Goal: Task Accomplishment & Management: Use online tool/utility

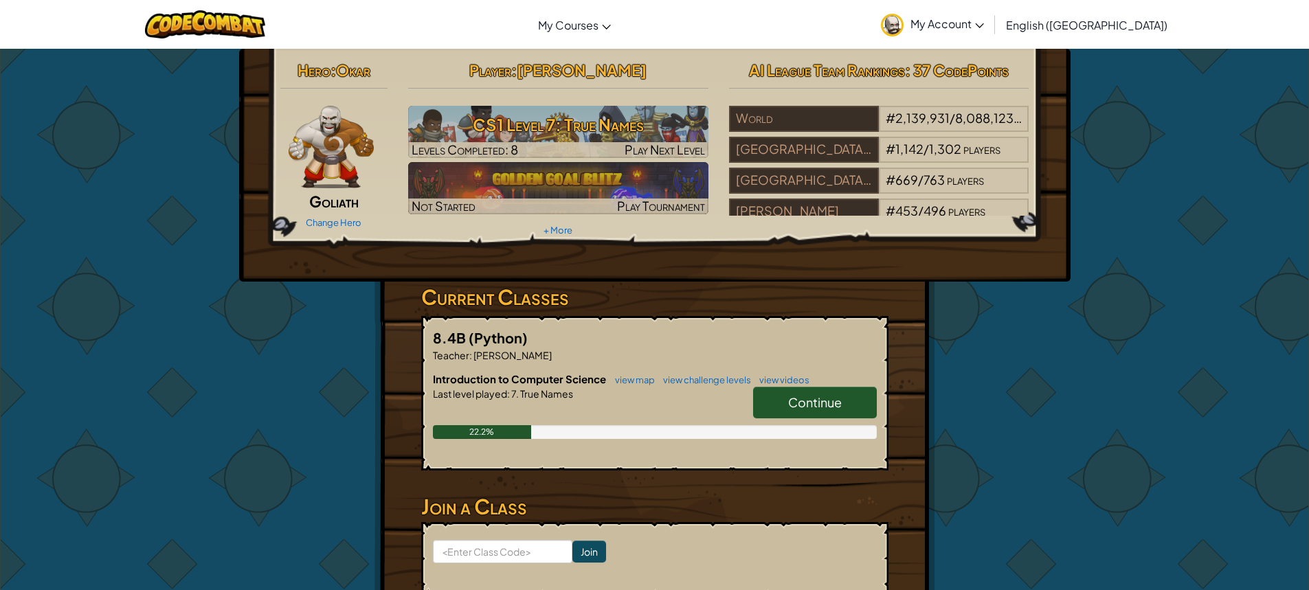
click at [839, 403] on span "Continue" at bounding box center [815, 402] width 54 height 16
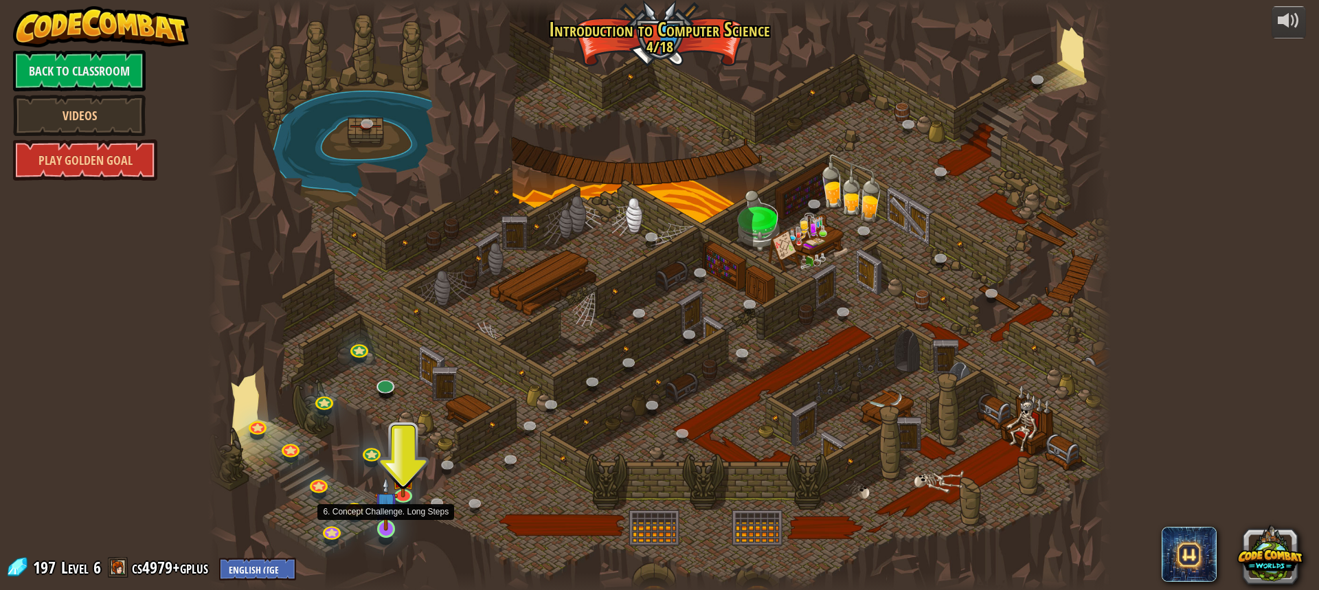
click at [386, 525] on img at bounding box center [386, 504] width 23 height 54
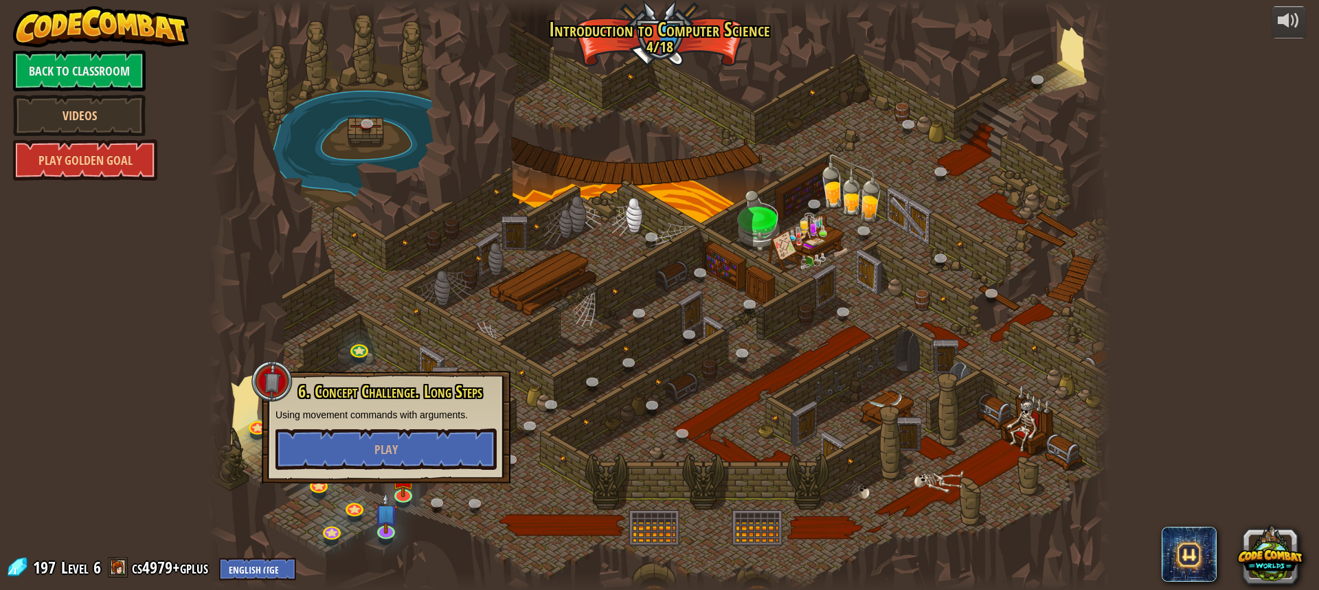
click at [344, 371] on div "6. Concept Challenge. Long Steps Using movement commands with arguments. Play" at bounding box center [386, 427] width 249 height 113
click at [371, 436] on button "Play" at bounding box center [386, 449] width 221 height 41
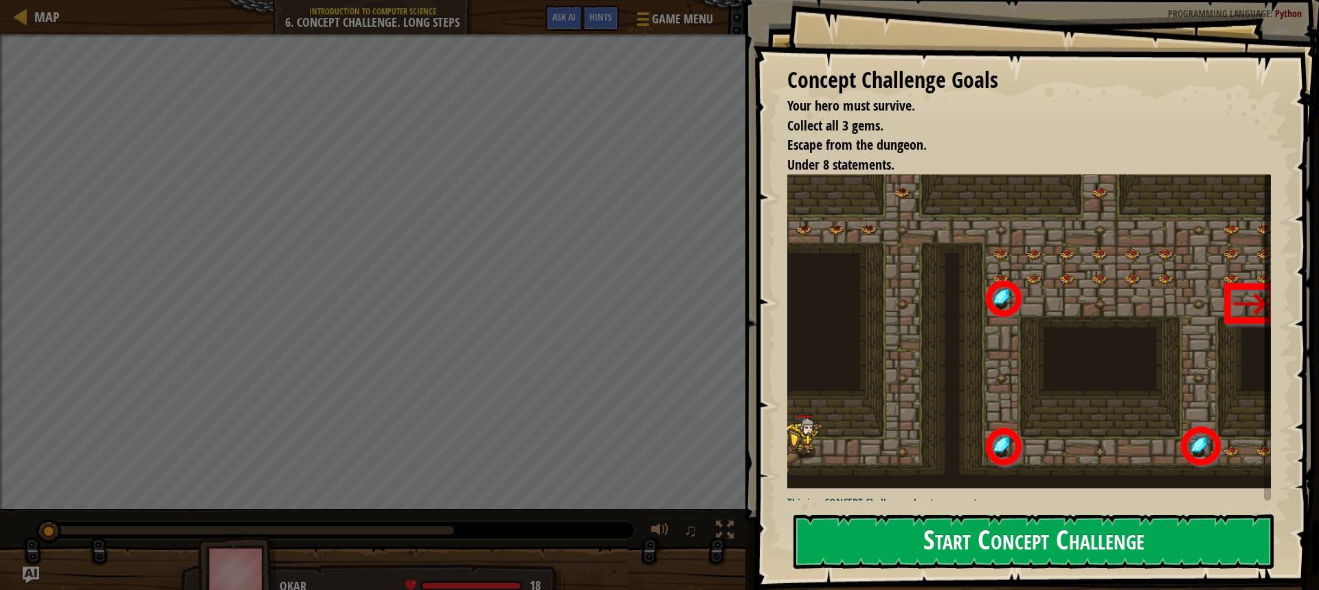
click at [1143, 543] on button "Start Concept Challenge" at bounding box center [1034, 542] width 480 height 54
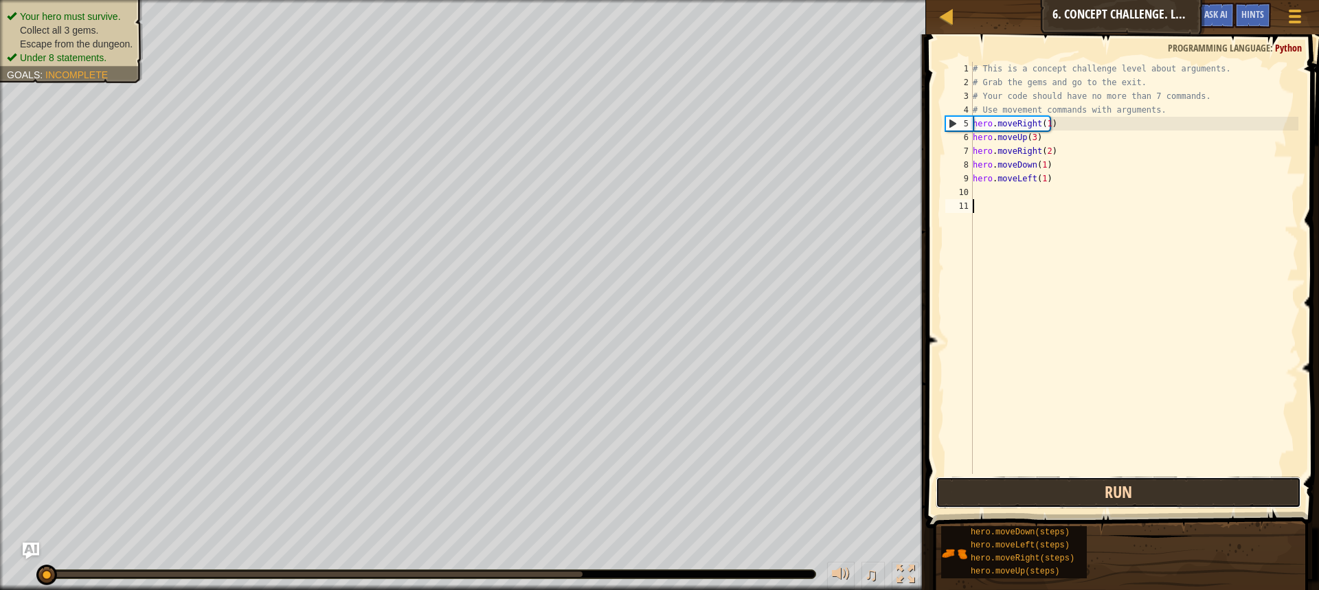
click at [1013, 493] on button "Run" at bounding box center [1119, 493] width 366 height 32
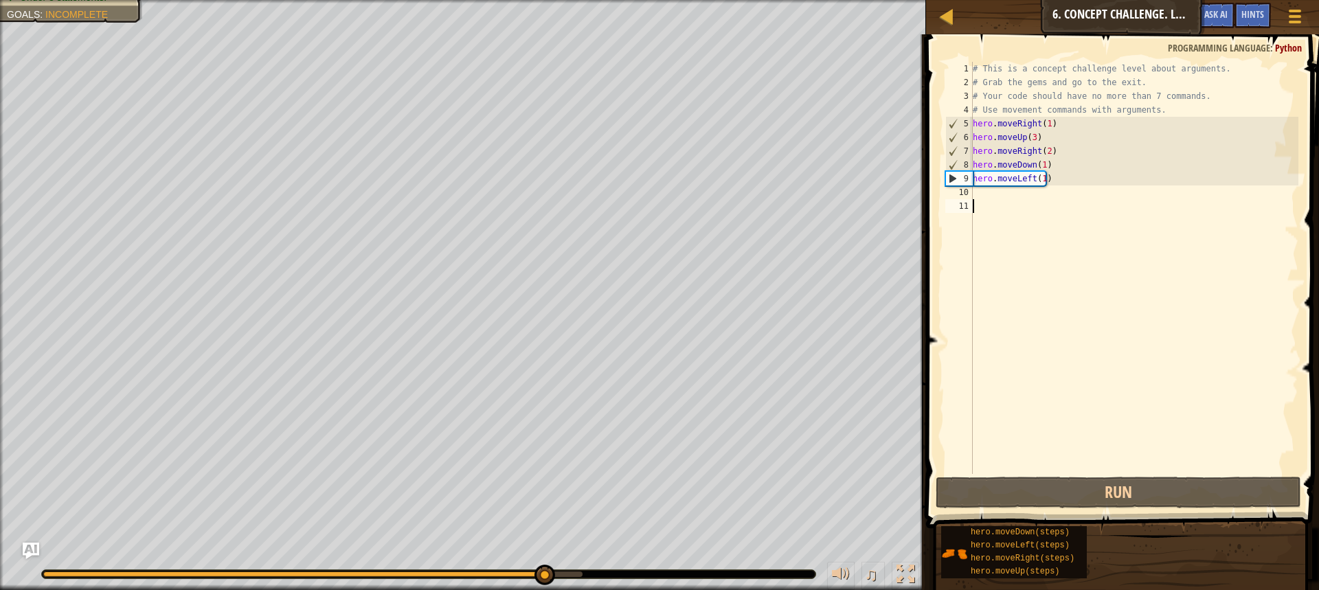
click at [1041, 160] on div "# This is a concept challenge level about arguments. # Grab the gems and go to …" at bounding box center [1134, 282] width 328 height 440
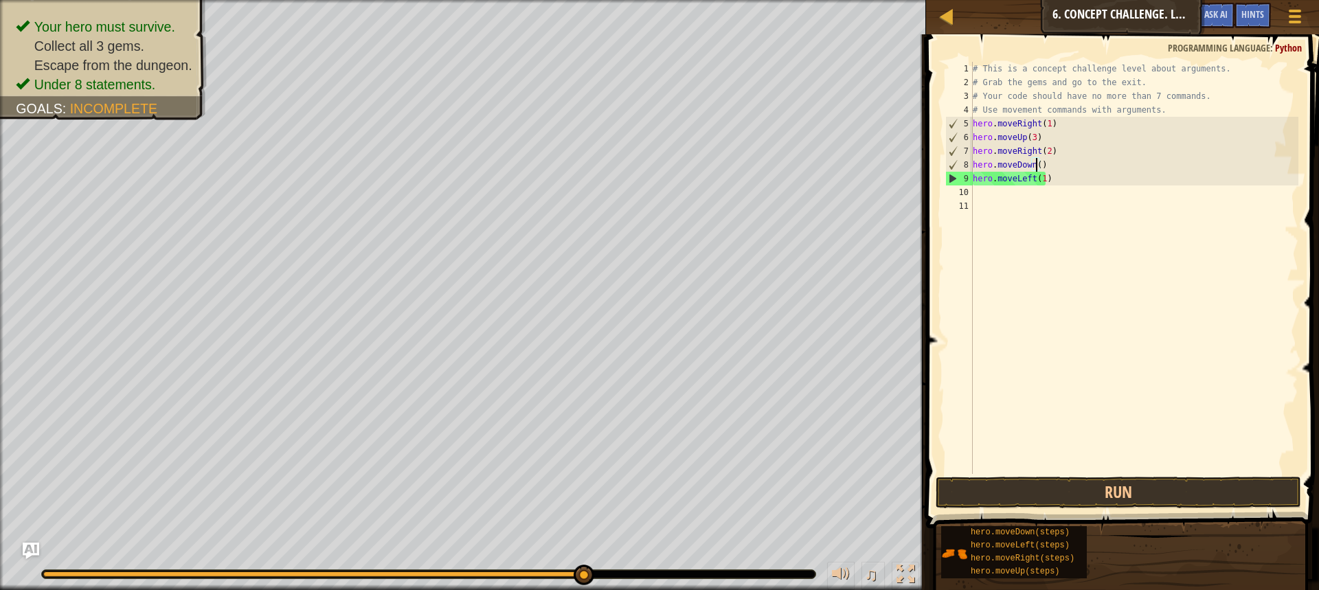
scroll to position [6, 5]
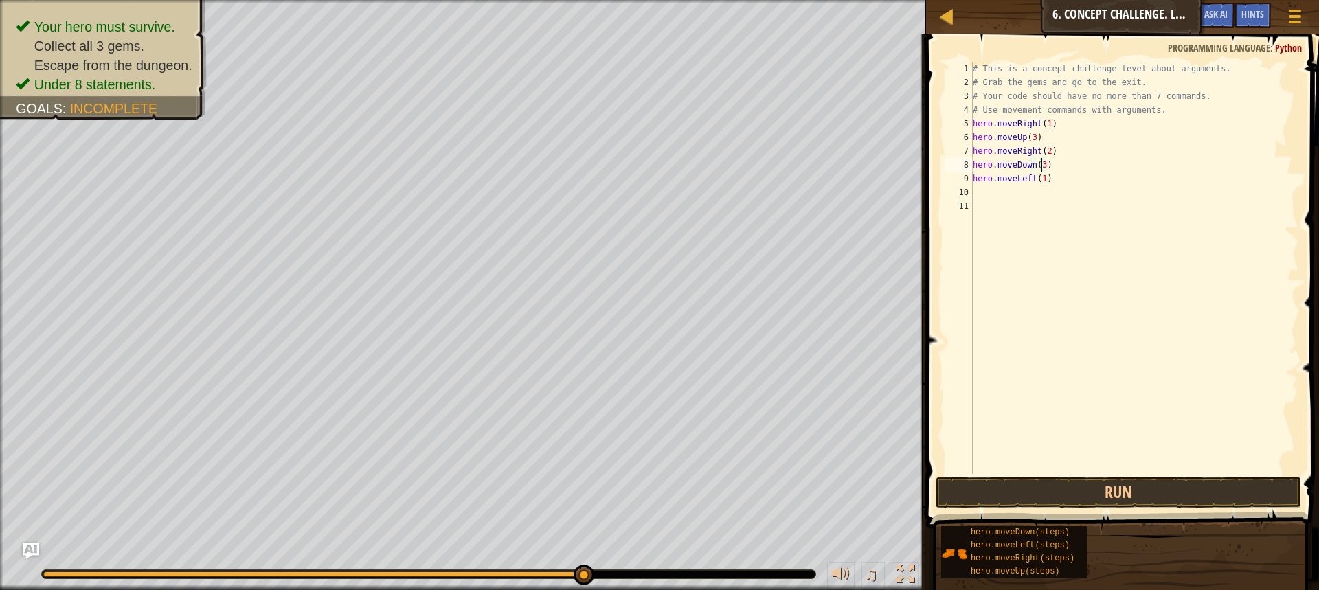
click at [1038, 177] on div "# This is a concept challenge level about arguments. # Grab the gems and go to …" at bounding box center [1134, 282] width 328 height 440
type textarea "hero.moveLeft(1)"
click at [1041, 177] on div "# This is a concept challenge level about arguments. # Grab the gems and go to …" at bounding box center [1134, 282] width 328 height 440
click at [983, 198] on div "# This is a concept challenge level about arguments. # Grab the gems and go to …" at bounding box center [1134, 282] width 328 height 440
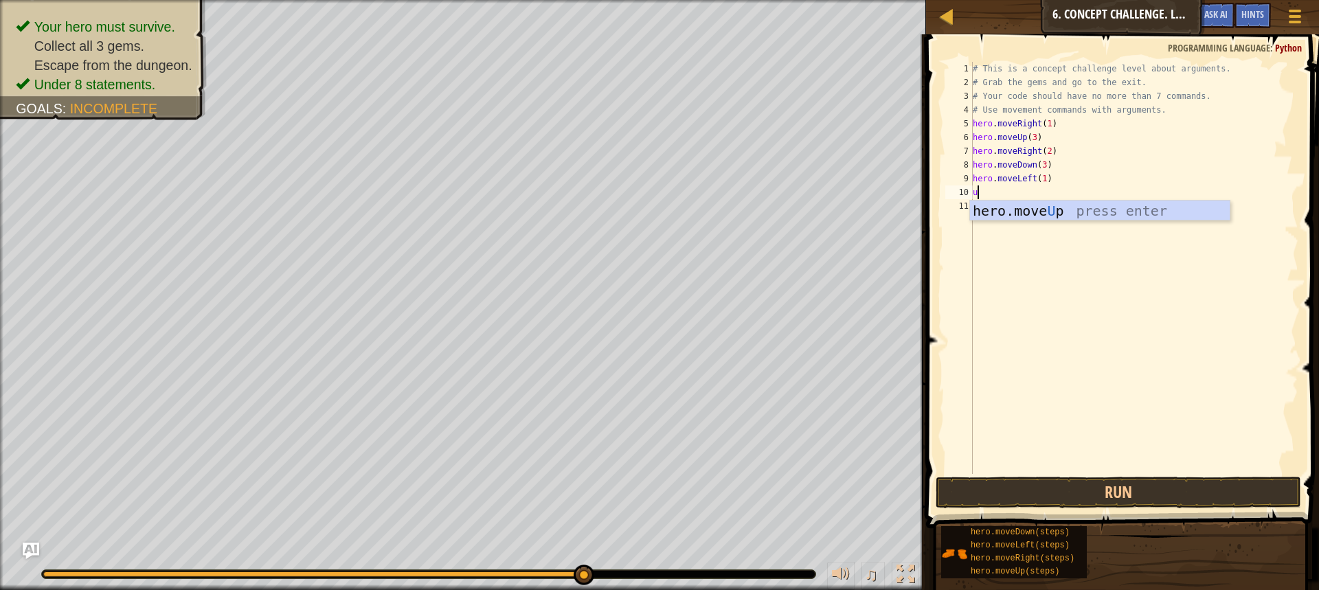
type textarea "up"
click at [1051, 219] on div "hero.move Up press enter" at bounding box center [1100, 232] width 260 height 62
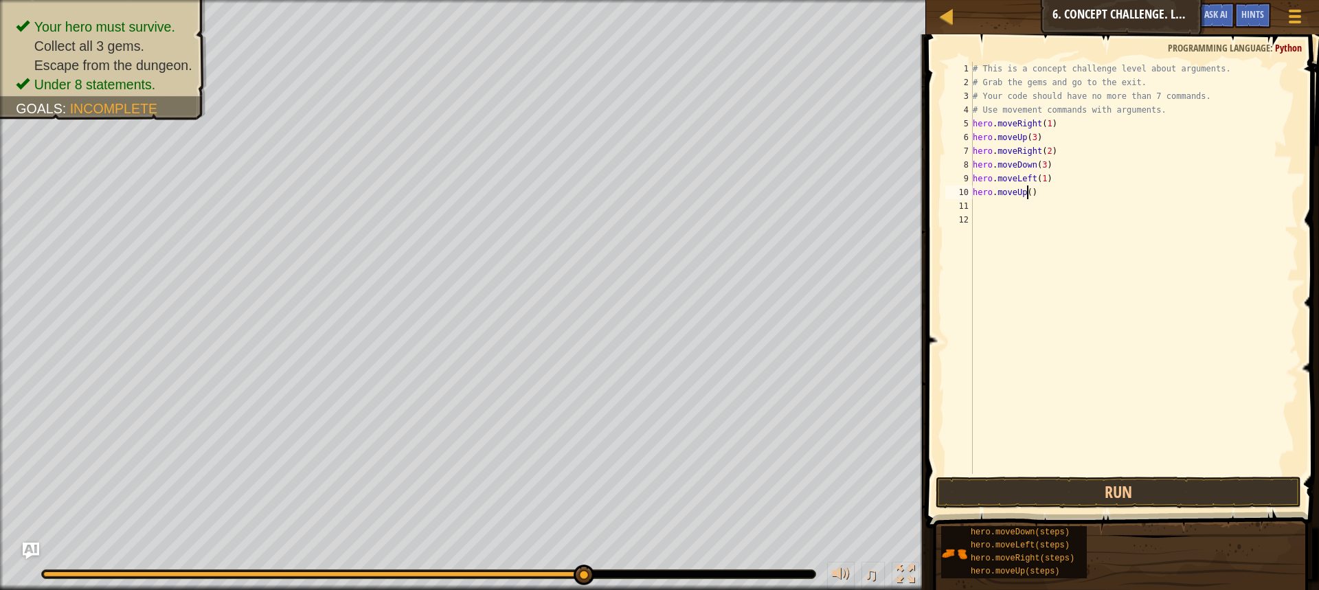
click at [1028, 192] on div "# This is a concept challenge level about arguments. # Grab the gems and go to …" at bounding box center [1134, 282] width 328 height 440
type textarea "hero.moveUp(2)"
click at [988, 210] on div "# This is a concept challenge level about arguments. # Grab the gems and go to …" at bounding box center [1134, 282] width 328 height 440
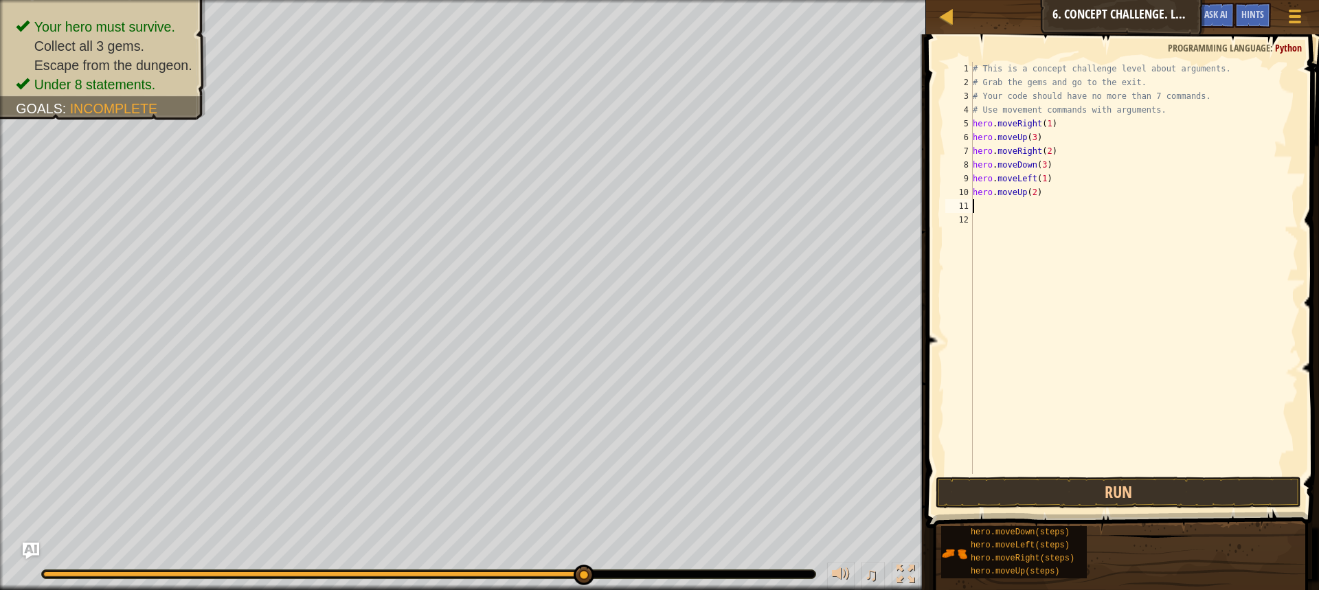
type textarea "r"
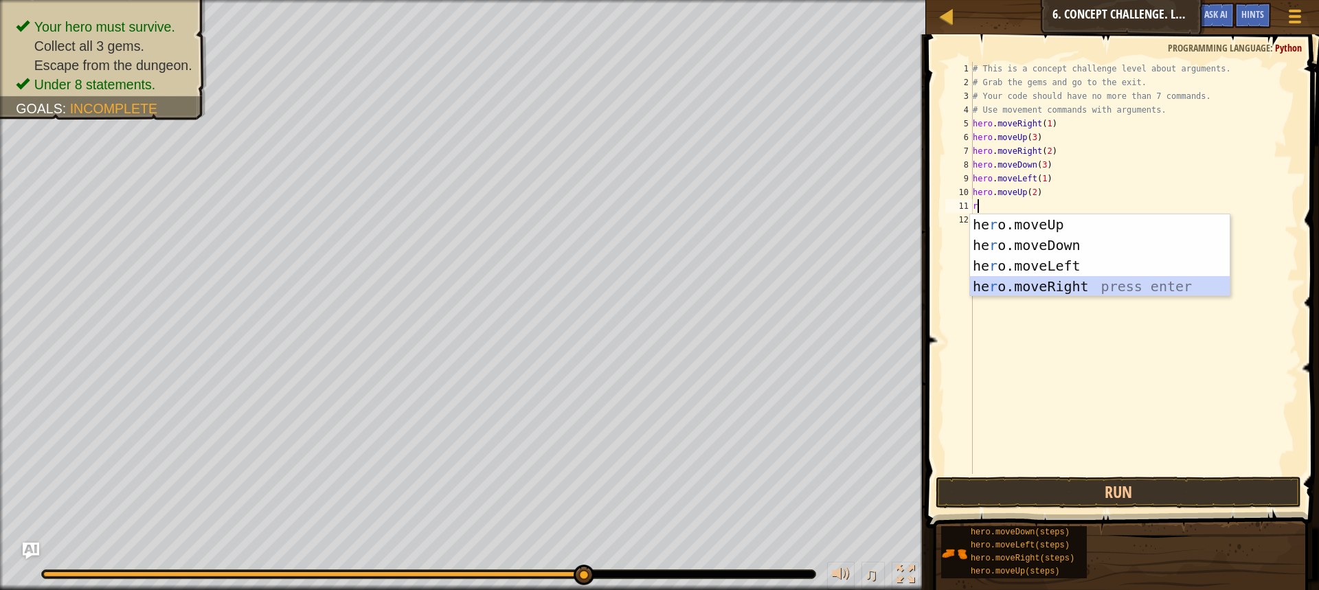
click at [1031, 282] on div "he r o.moveUp press enter he r o.moveDown press enter he r o.moveLeft press ent…" at bounding box center [1100, 276] width 260 height 124
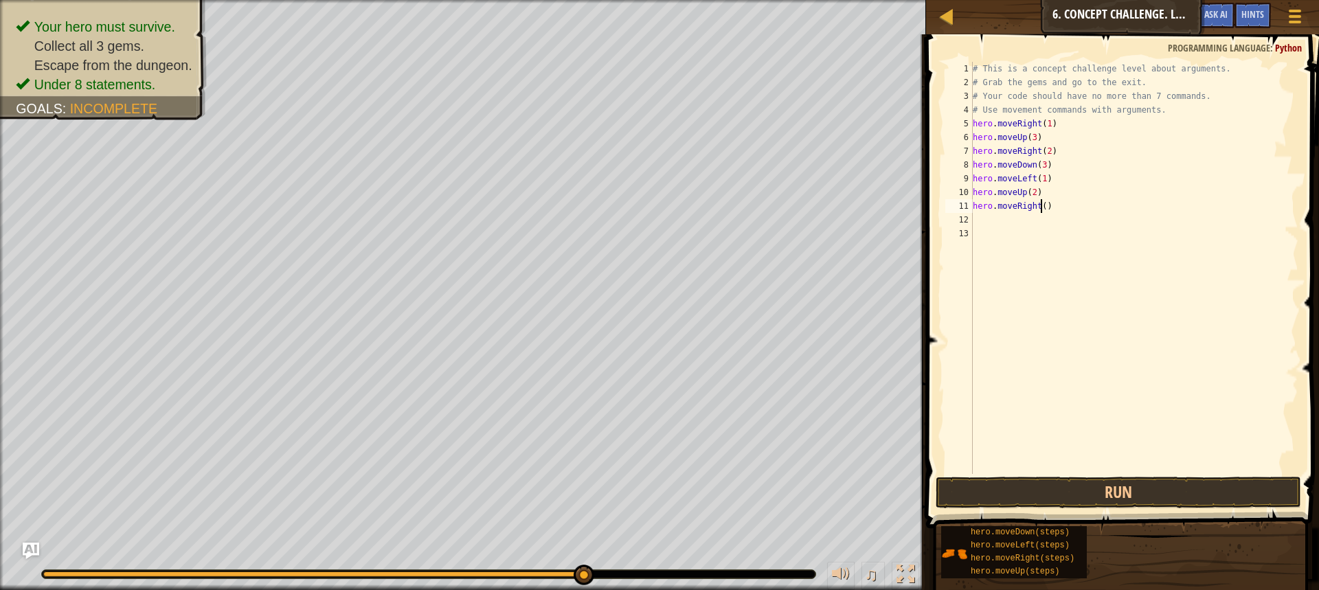
click at [1040, 202] on div "# This is a concept challenge level about arguments. # Grab the gems and go to …" at bounding box center [1134, 282] width 328 height 440
type textarea "hero.moveRight(3)"
click at [1108, 498] on button "Run" at bounding box center [1119, 493] width 366 height 32
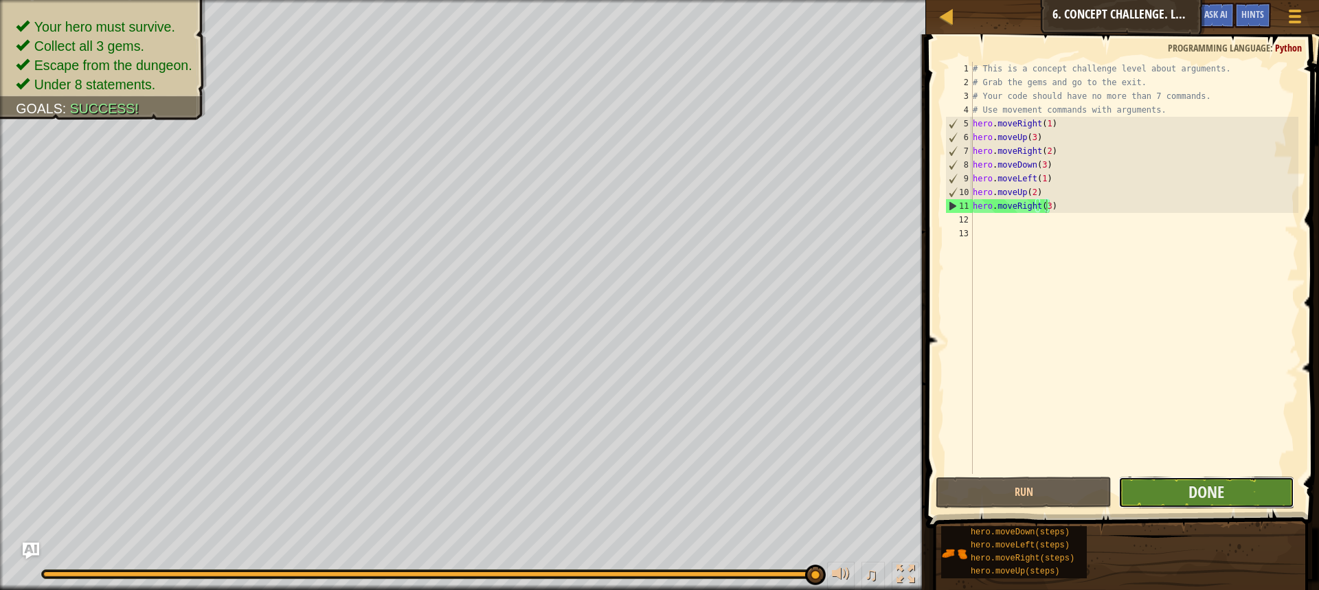
click at [1184, 483] on button "Done" at bounding box center [1207, 493] width 176 height 32
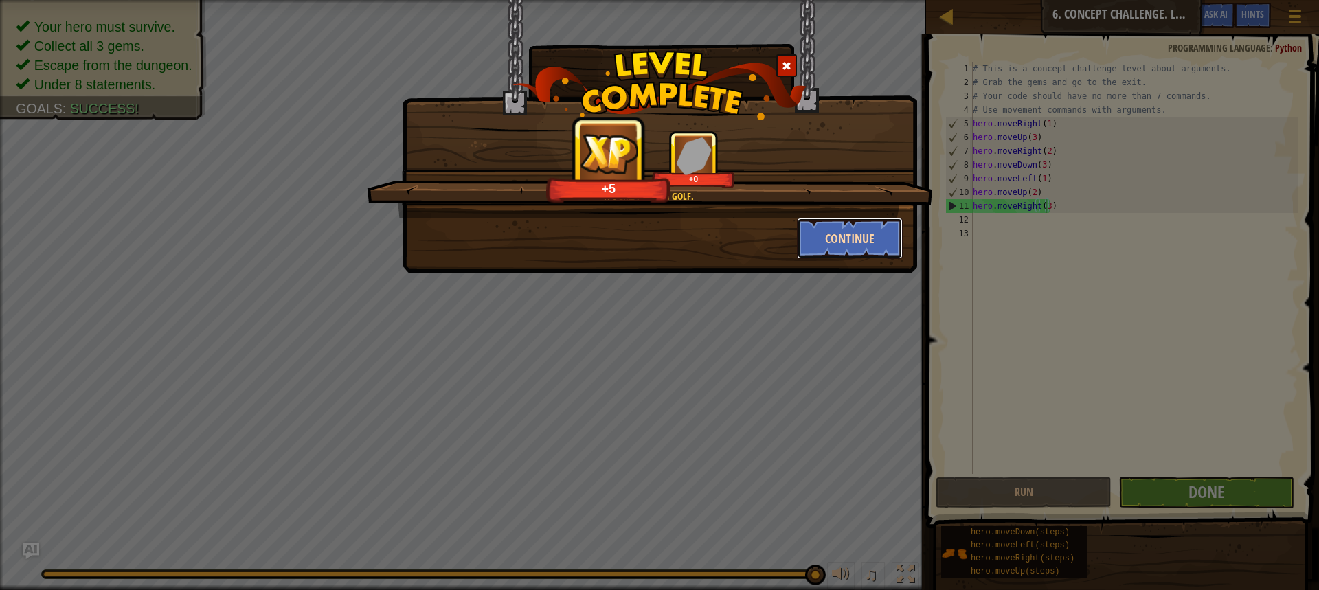
click at [823, 253] on button "Continue" at bounding box center [850, 238] width 107 height 41
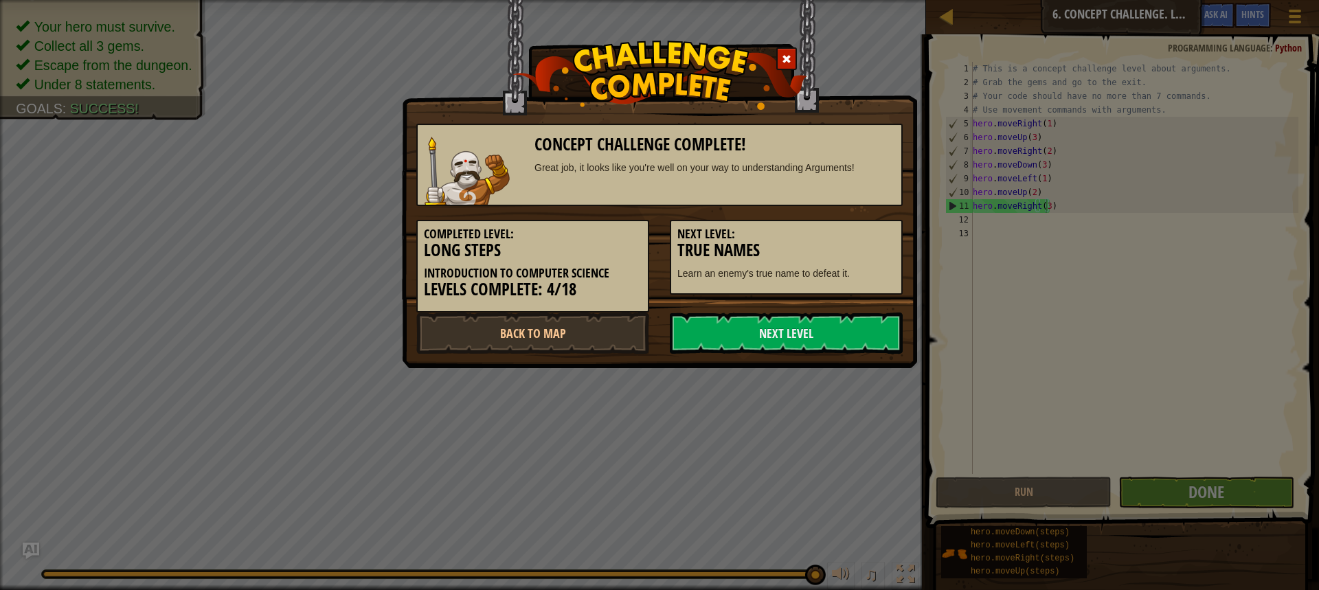
drag, startPoint x: 734, startPoint y: 295, endPoint x: 677, endPoint y: 293, distance: 57.1
click at [700, 293] on div "Completed Level: Long Steps Introduction to Computer Science Levels Complete: 4…" at bounding box center [659, 259] width 507 height 107
click at [584, 337] on link "Back to Map" at bounding box center [532, 333] width 233 height 41
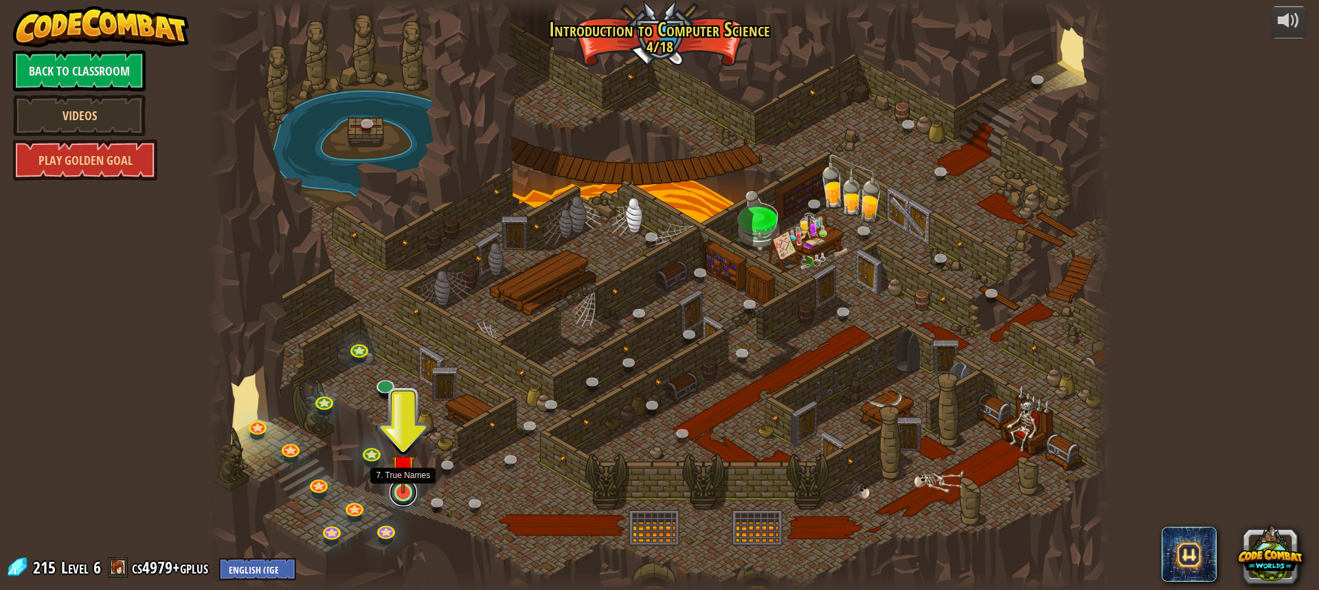
click at [405, 498] on link at bounding box center [403, 492] width 27 height 27
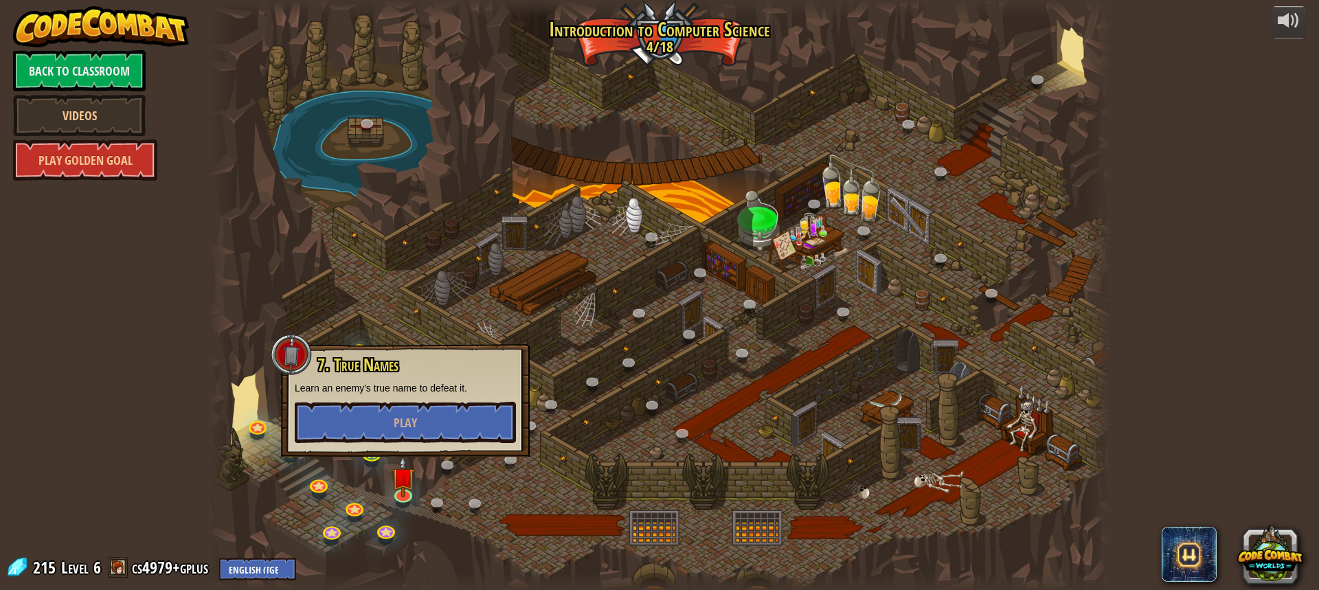
click at [396, 314] on div at bounding box center [659, 295] width 903 height 590
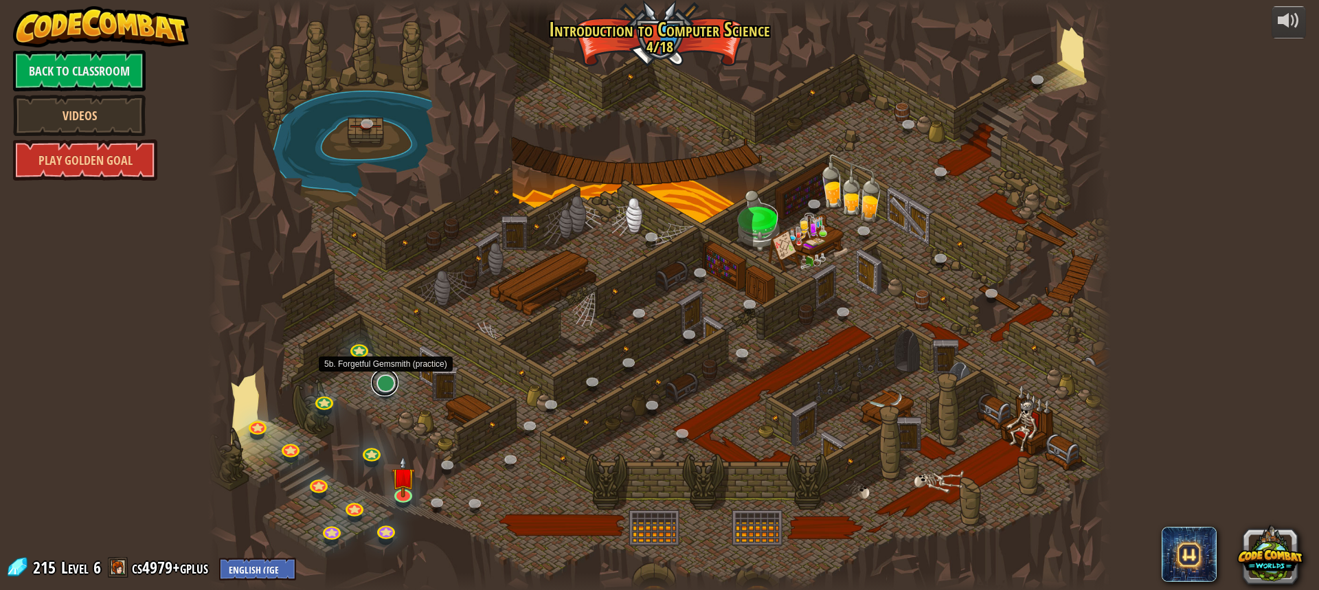
click at [391, 387] on link at bounding box center [384, 382] width 27 height 27
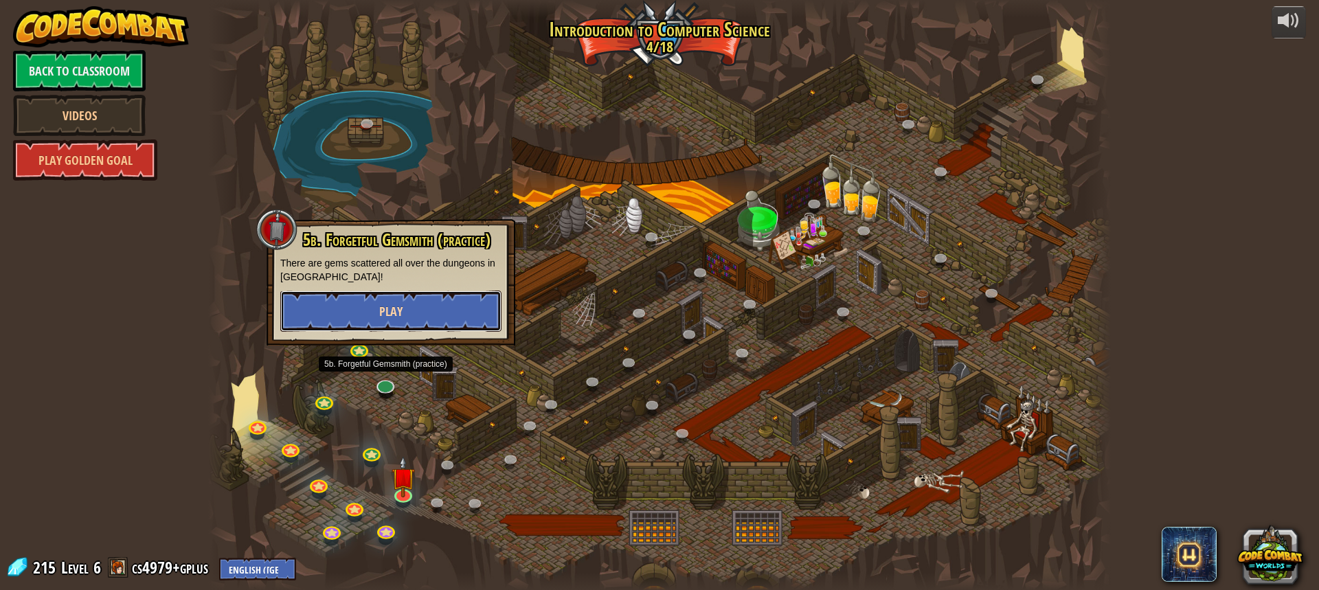
click at [410, 312] on button "Play" at bounding box center [390, 311] width 221 height 41
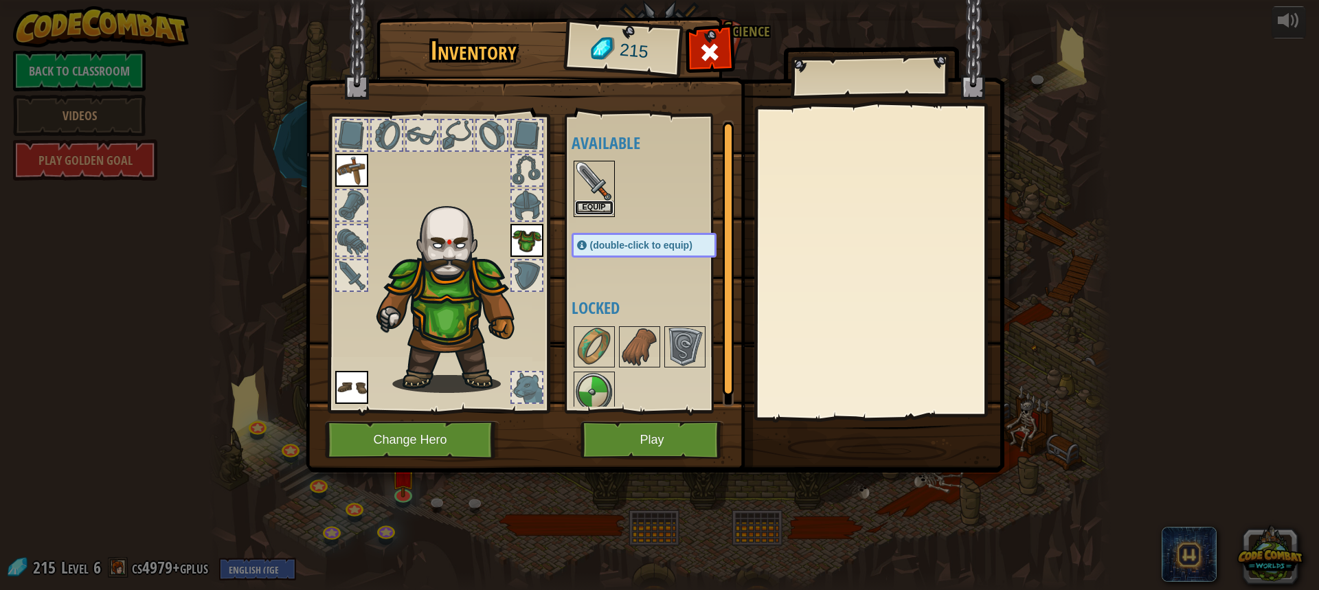
click at [585, 201] on button "Equip" at bounding box center [594, 208] width 38 height 14
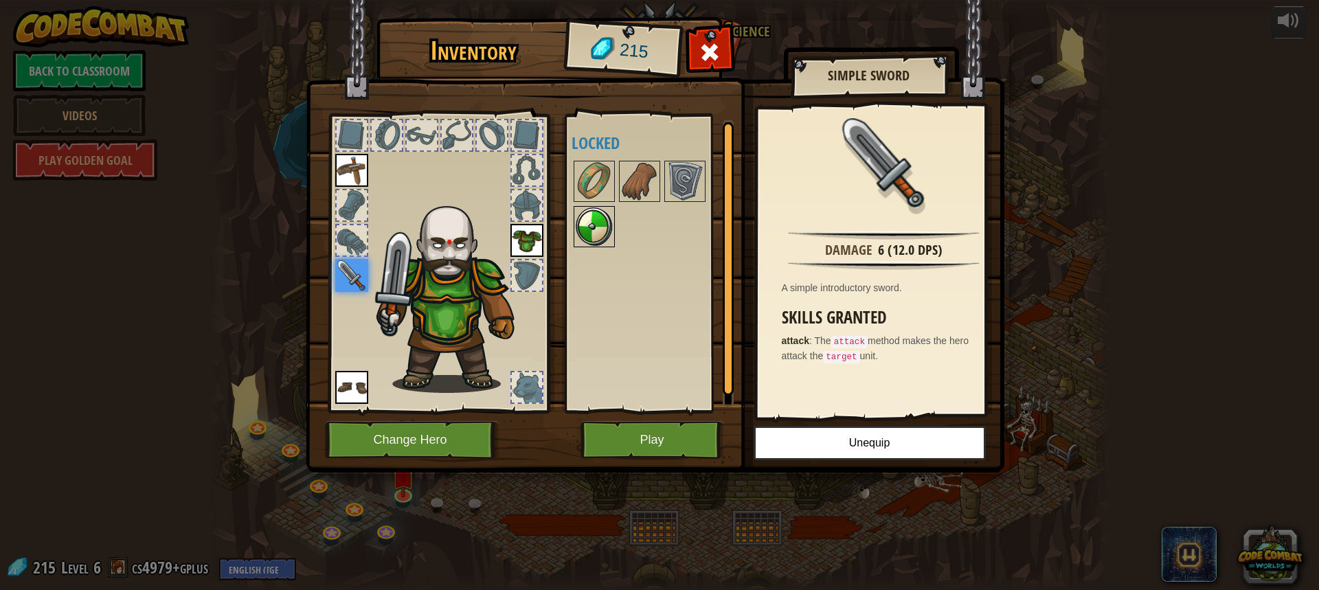
click at [598, 223] on img at bounding box center [594, 227] width 38 height 38
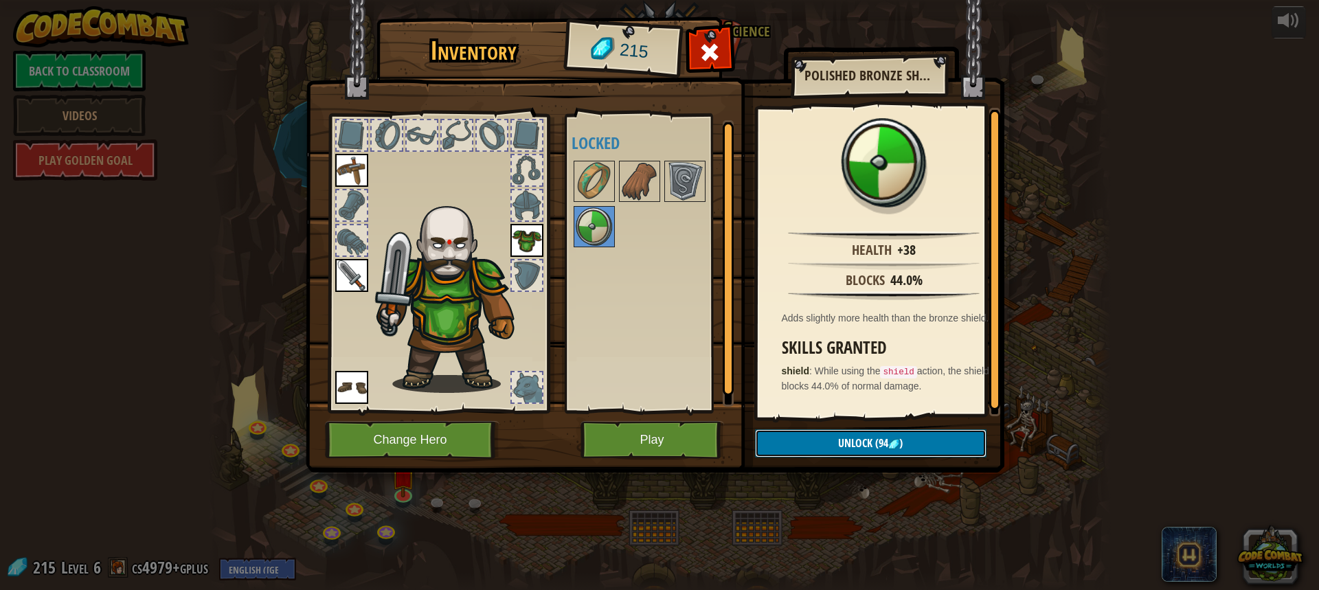
click at [885, 435] on button "Unlock (94 )" at bounding box center [871, 443] width 232 height 28
click at [825, 439] on button "Confirm" at bounding box center [871, 443] width 232 height 28
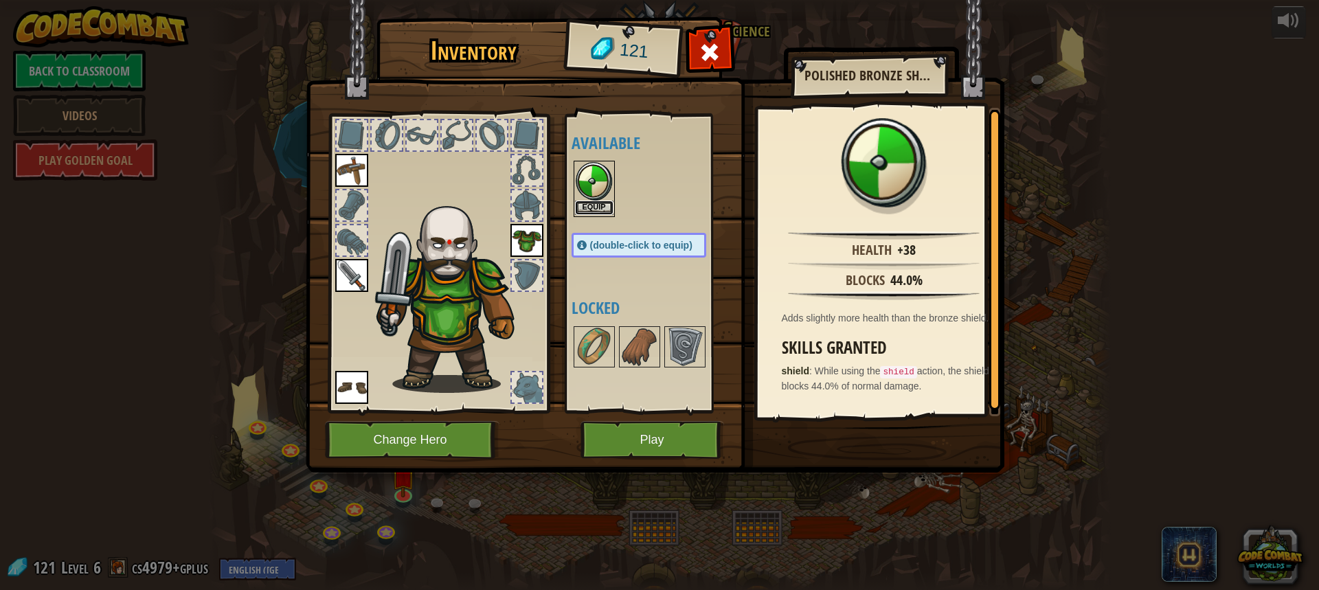
click at [587, 210] on button "Equip" at bounding box center [594, 208] width 38 height 14
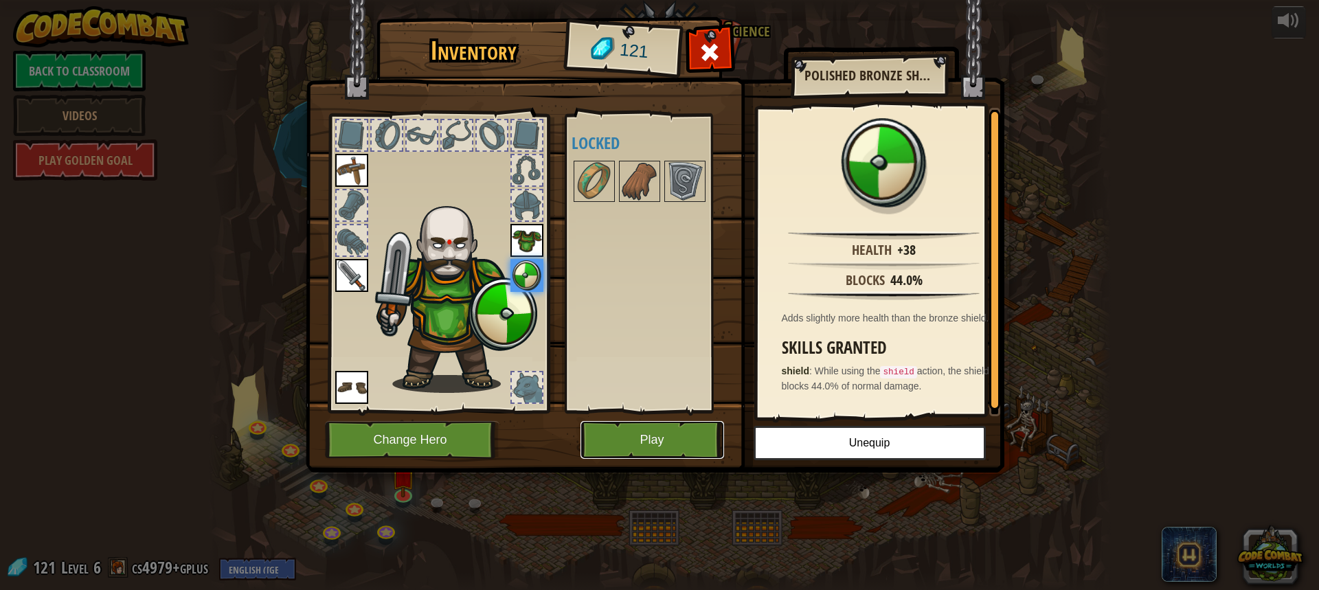
click at [596, 425] on button "Play" at bounding box center [653, 440] width 144 height 38
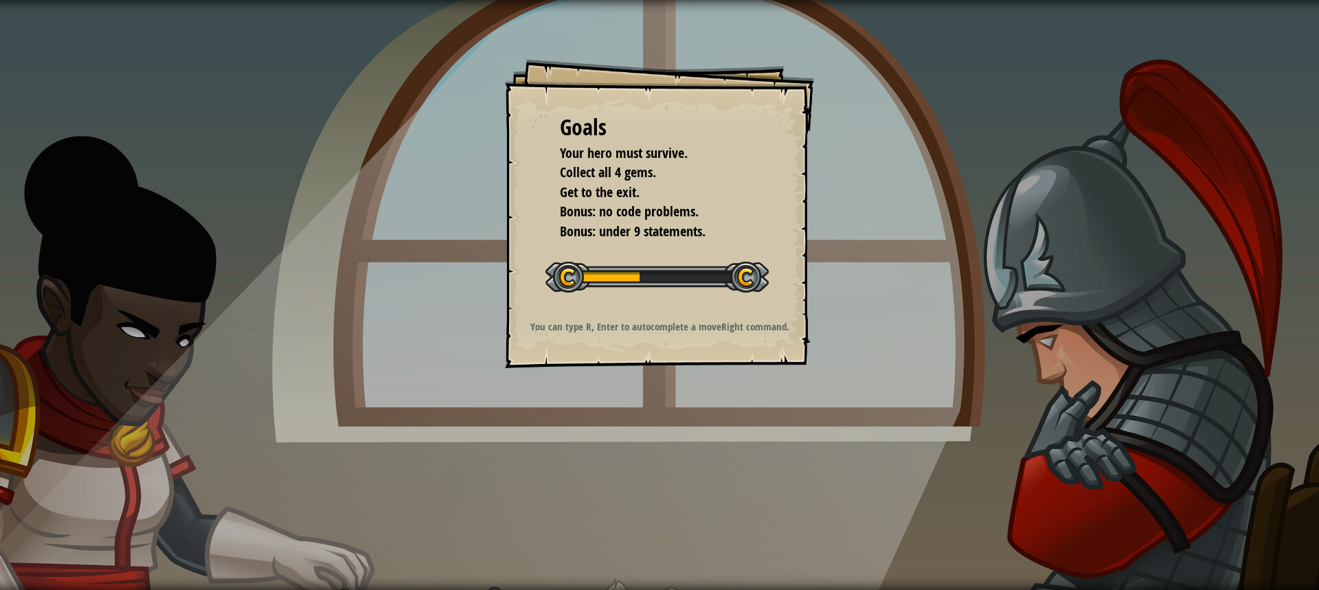
click at [616, 439] on div "Goals Your hero must survive. Collect all 4 gems. Get to the exit. Bonus: no co…" at bounding box center [659, 295] width 1319 height 590
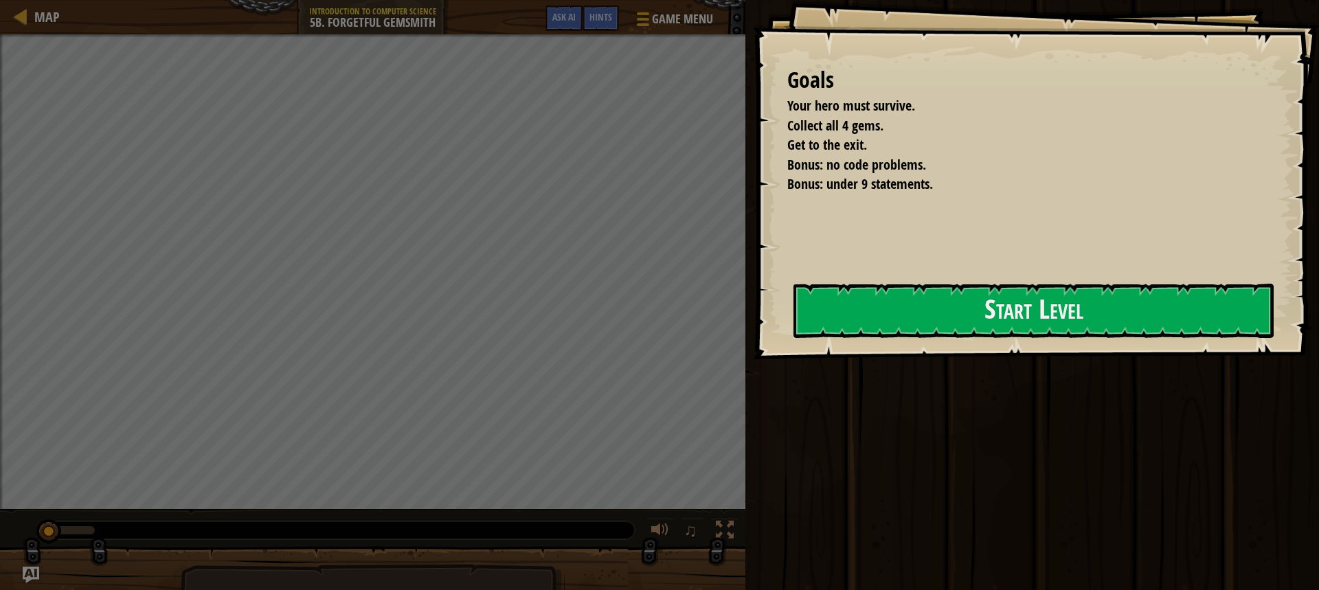
click at [616, 439] on div "Goals Your hero must survive. Collect all 4 gems. Get to the exit. Bonus: no co…" at bounding box center [659, 295] width 1319 height 590
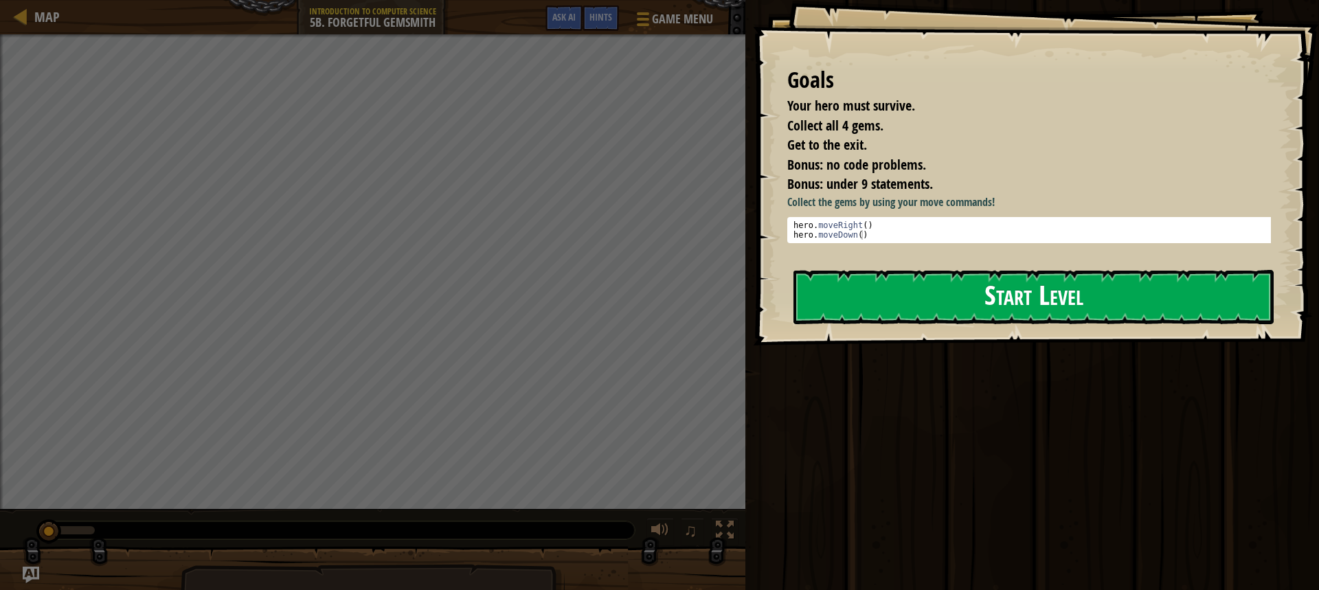
click at [851, 306] on button "Start Level" at bounding box center [1034, 297] width 480 height 54
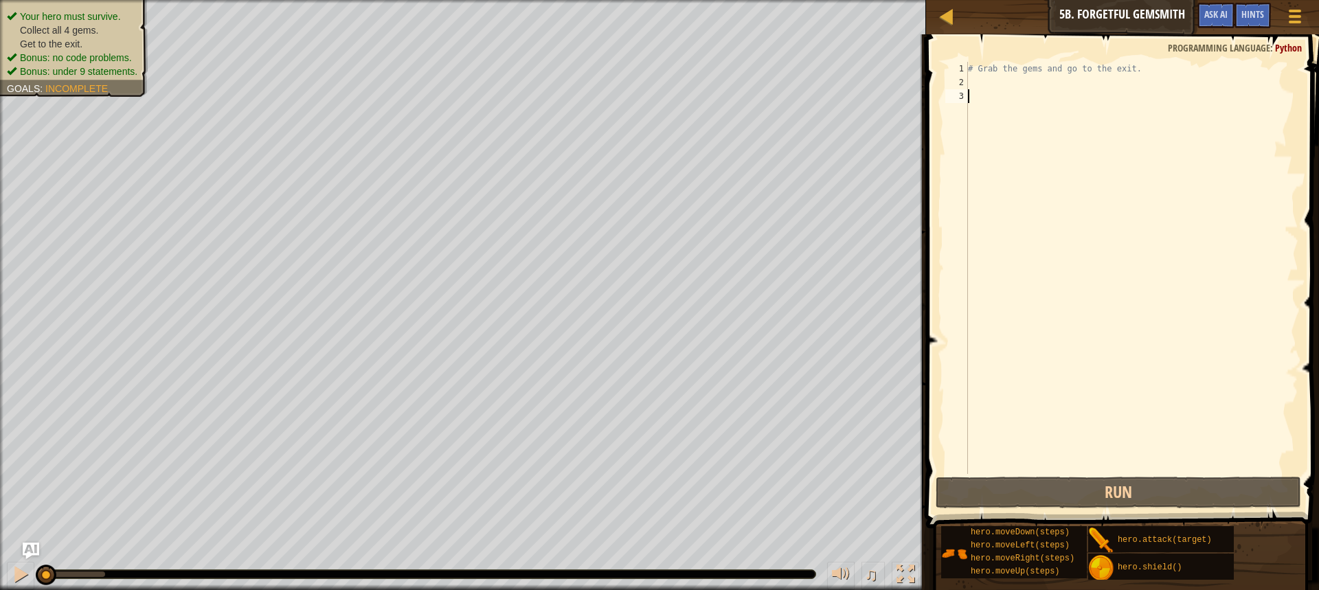
type textarea "r"
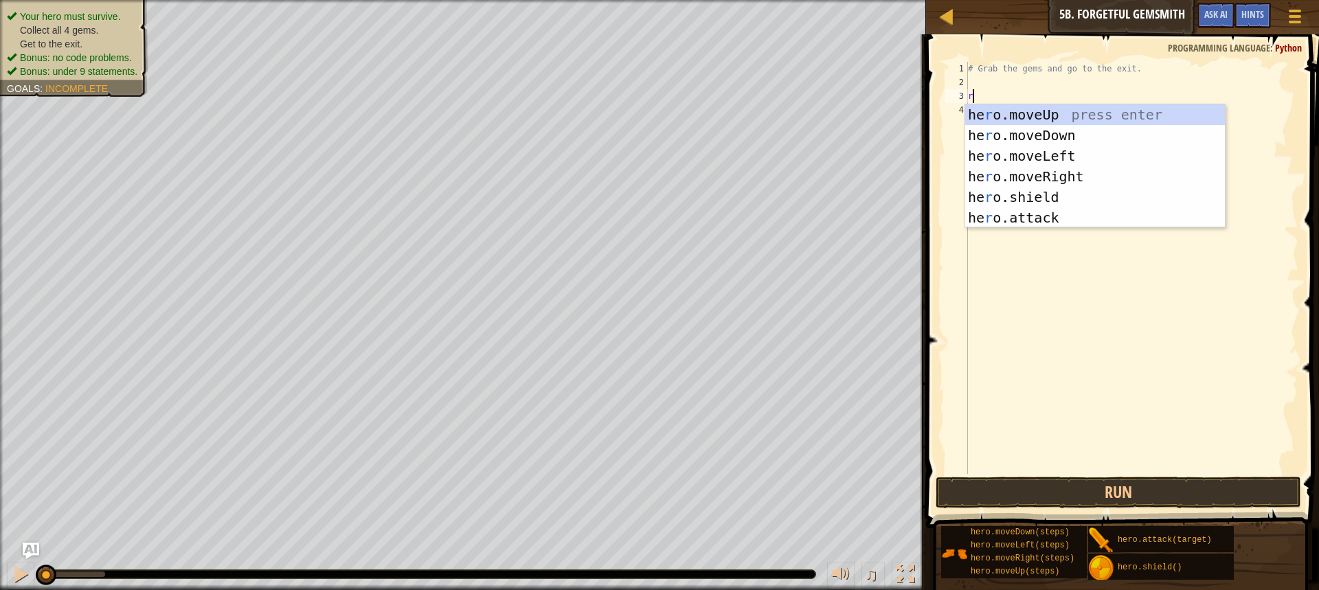
scroll to position [6, 0]
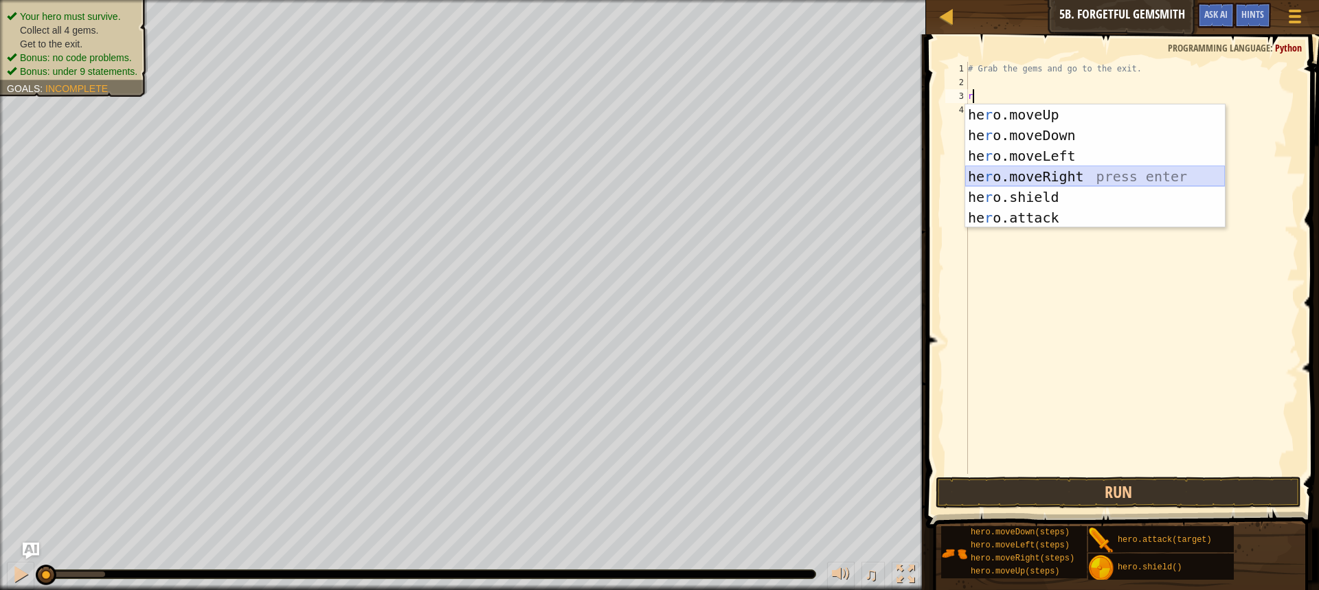
click at [1042, 179] on div "he r o.moveUp press enter he r o.moveDown press enter he r o.moveLeft press ent…" at bounding box center [1095, 186] width 260 height 165
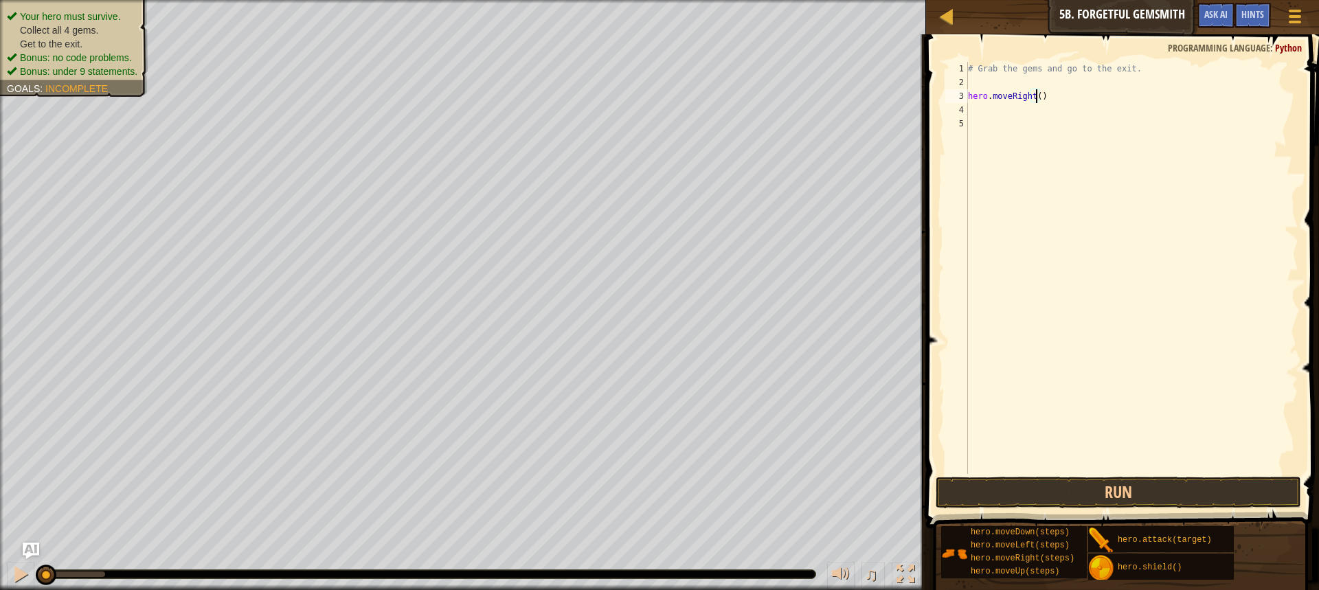
click at [1037, 99] on div "# Grab the gems and go to the exit. hero . moveRight ( )" at bounding box center [1131, 282] width 333 height 440
type textarea "hero.moveRight(1)"
click at [990, 112] on div "# Grab the gems and go to the exit. hero . moveRight ( 1 )" at bounding box center [1131, 282] width 333 height 440
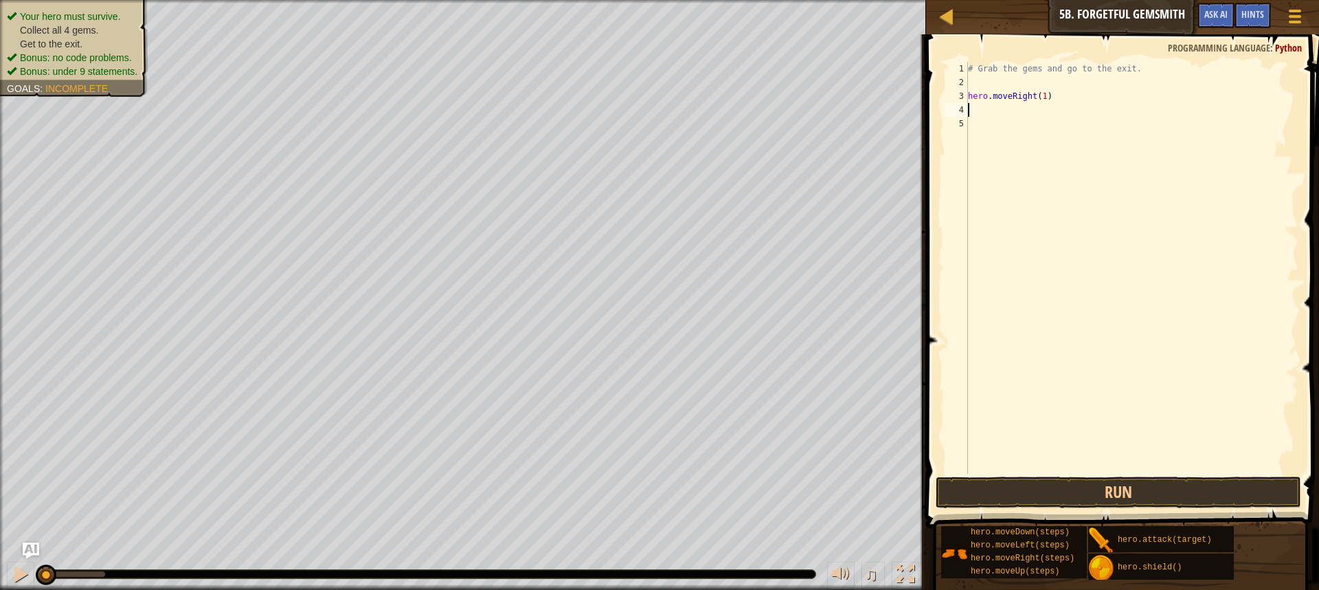
type textarea "d"
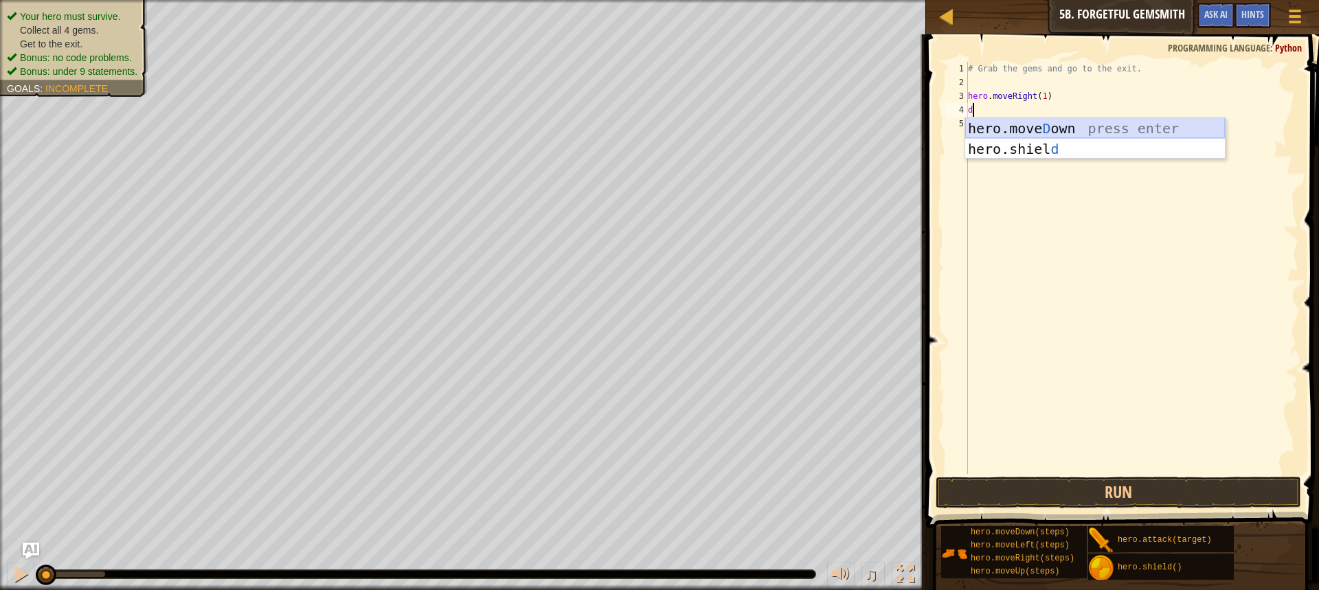
click at [1026, 129] on div "hero.[PERSON_NAME] own press enter hero.[PERSON_NAME] d press enter" at bounding box center [1095, 159] width 260 height 82
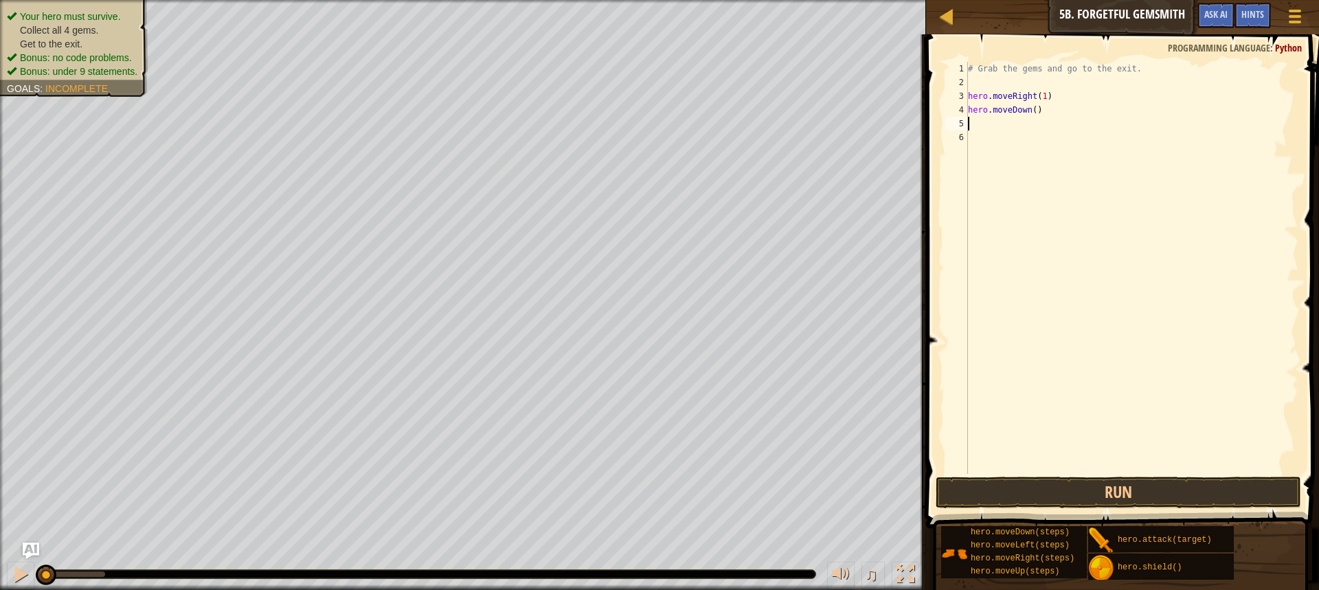
click at [1029, 107] on div "# Grab the gems and go to the exit. hero . moveRight ( 1 ) hero . moveDown ( )" at bounding box center [1131, 282] width 333 height 440
click at [1031, 109] on div "# Grab the gems and go to the exit. hero . moveRight ( 1 ) hero . moveDown ( )" at bounding box center [1131, 282] width 333 height 440
type textarea "hero.moveDown(1)"
click at [996, 121] on div "# Grab the gems and go to the exit. hero . moveRight ( 1 ) hero . moveDown ( 1 )" at bounding box center [1131, 282] width 333 height 440
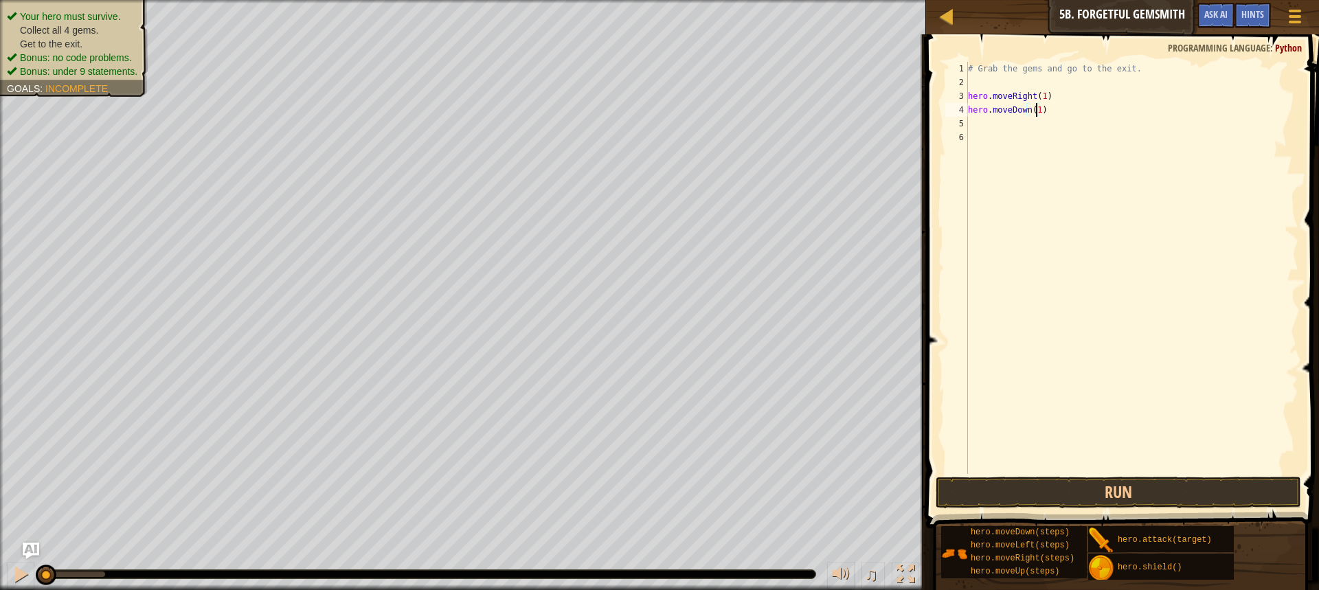
scroll to position [6, 0]
type textarea "r"
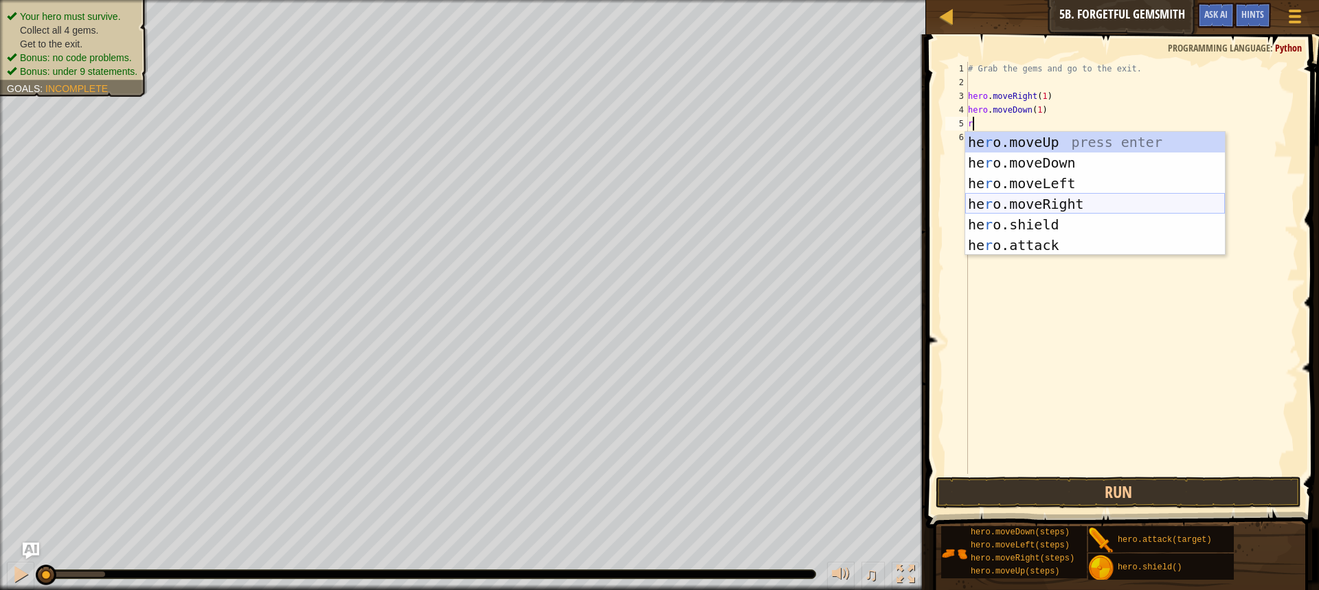
click at [1045, 205] on div "he r o.moveUp press enter he r o.moveDown press enter he r o.moveLeft press ent…" at bounding box center [1095, 214] width 260 height 165
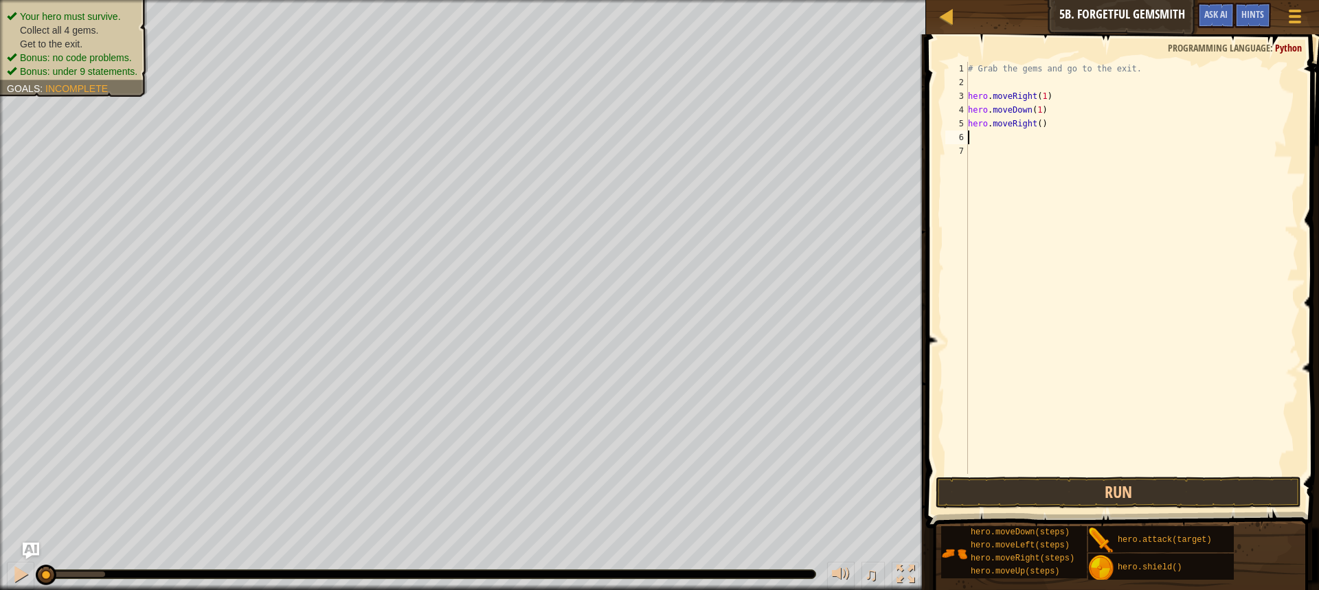
click at [1035, 119] on div "# Grab the gems and go to the exit. hero . moveRight ( 1 ) hero . moveDown ( 1 …" at bounding box center [1131, 282] width 333 height 440
type textarea "hero.moveRight(2)"
click at [984, 126] on div "# Grab the gems and go to the exit. hero . moveRight ( 1 ) hero . moveDown ( 1 …" at bounding box center [1131, 282] width 333 height 440
click at [983, 136] on div "# Grab the gems and go to the exit. hero . moveRight ( 1 ) hero . moveDown ( 1 …" at bounding box center [1131, 282] width 333 height 440
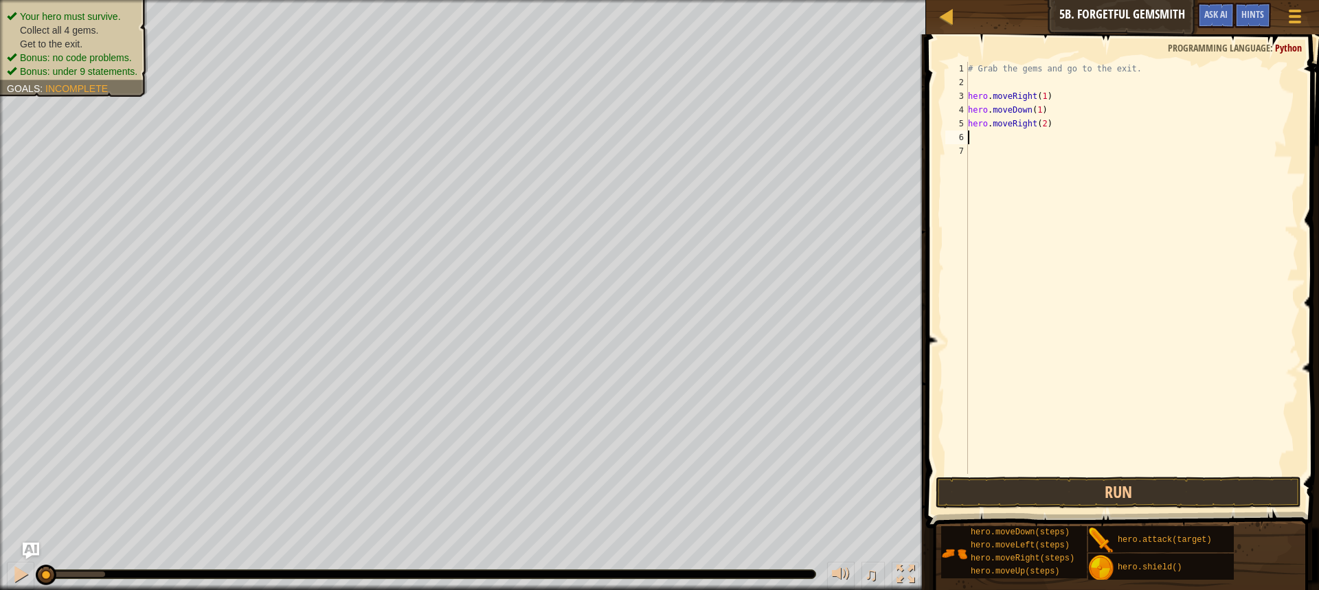
scroll to position [6, 0]
type textarea "up"
click at [978, 164] on div "hero.move Up press enter" at bounding box center [1095, 177] width 260 height 62
click at [1020, 137] on div "# Grab the gems and go to the exit. hero . moveRight ( 1 ) hero . moveDown ( 1 …" at bounding box center [1131, 282] width 333 height 440
type textarea "hero.moveUp(1)"
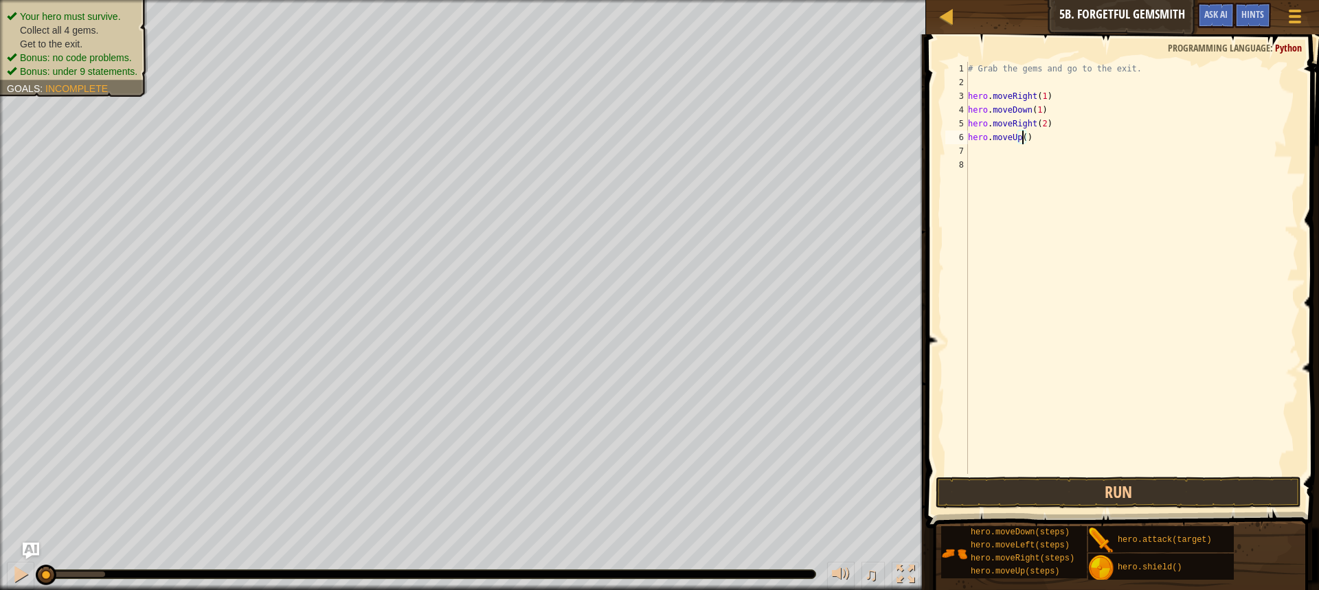
scroll to position [6, 4]
click at [1005, 159] on div "# Grab the gems and go to the exit. hero . moveRight ( 1 ) hero . moveDown ( 1 …" at bounding box center [1131, 282] width 333 height 440
click at [974, 156] on div "# Grab the gems and go to the exit. hero . moveRight ( 1 ) hero . moveDown ( 1 …" at bounding box center [1131, 282] width 333 height 440
type textarea "4"
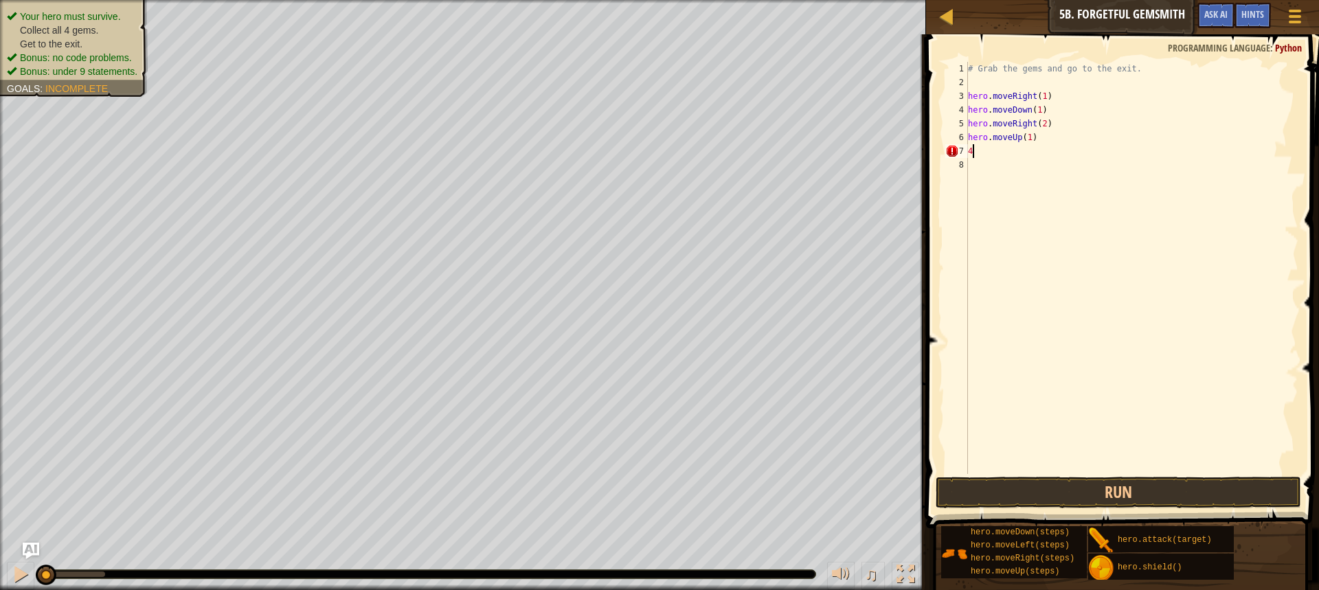
type textarea "r"
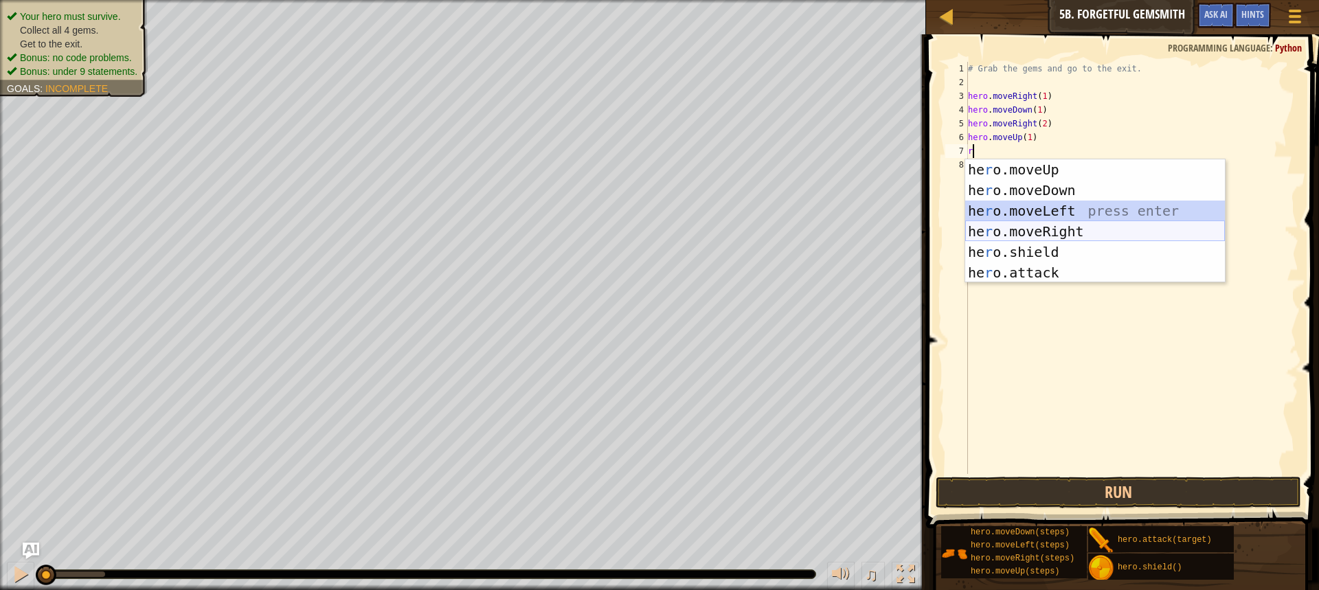
drag, startPoint x: 1053, startPoint y: 217, endPoint x: 1057, endPoint y: 236, distance: 19.5
click at [1057, 236] on div "he r o.moveUp press enter he r o.moveDown press enter he r o.moveLeft press ent…" at bounding box center [1095, 241] width 260 height 165
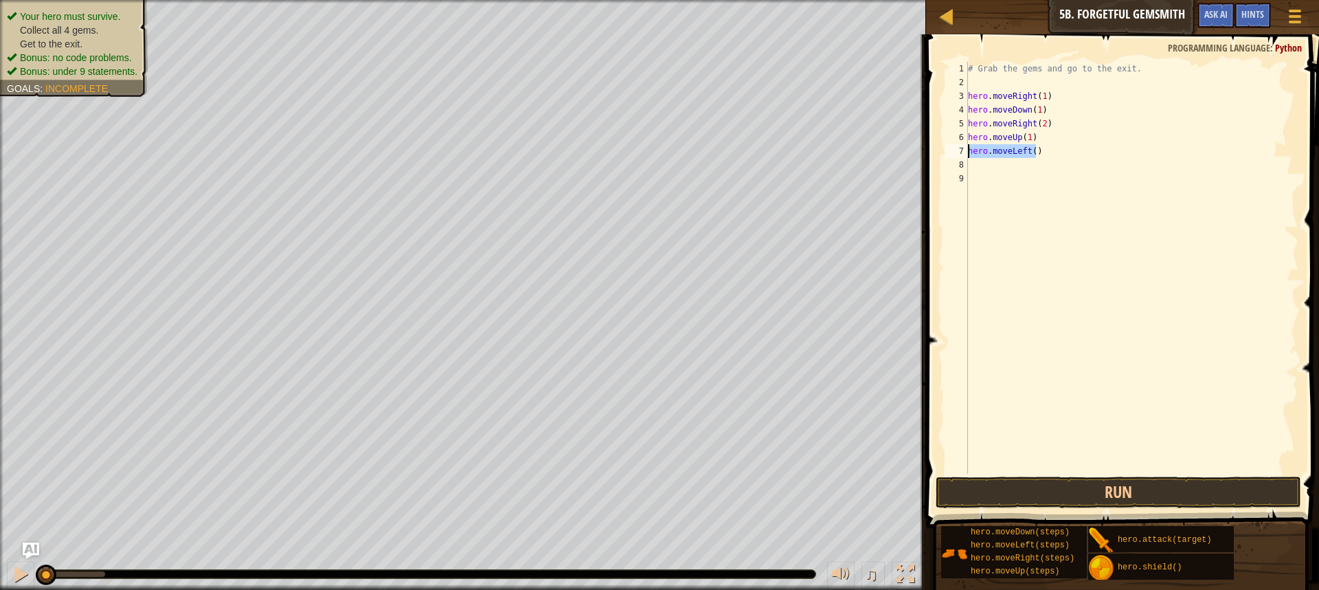
drag, startPoint x: 1040, startPoint y: 150, endPoint x: 969, endPoint y: 154, distance: 71.5
click at [969, 154] on div "# Grab the gems and go to the exit. hero . moveRight ( 1 ) hero . moveDown ( 1 …" at bounding box center [1131, 282] width 333 height 440
type textarea "hero.moveLeft()"
type textarea "r"
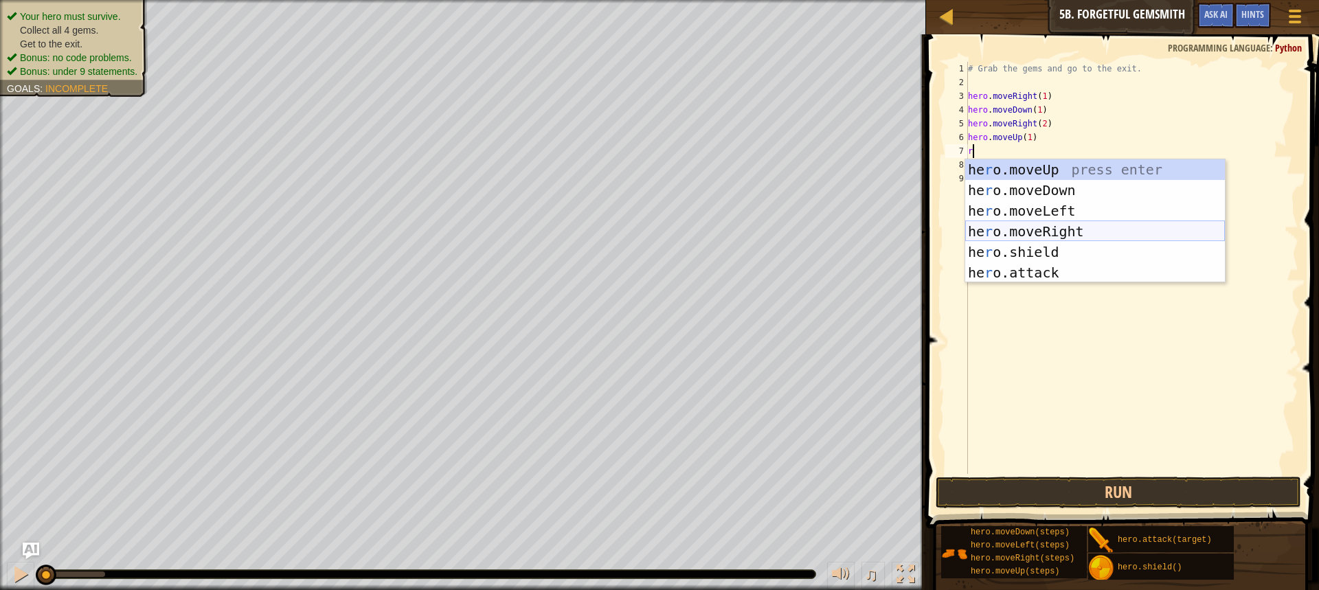
click at [1055, 225] on div "he r o.moveUp press enter he r o.moveDown press enter he r o.moveLeft press ent…" at bounding box center [1095, 241] width 260 height 165
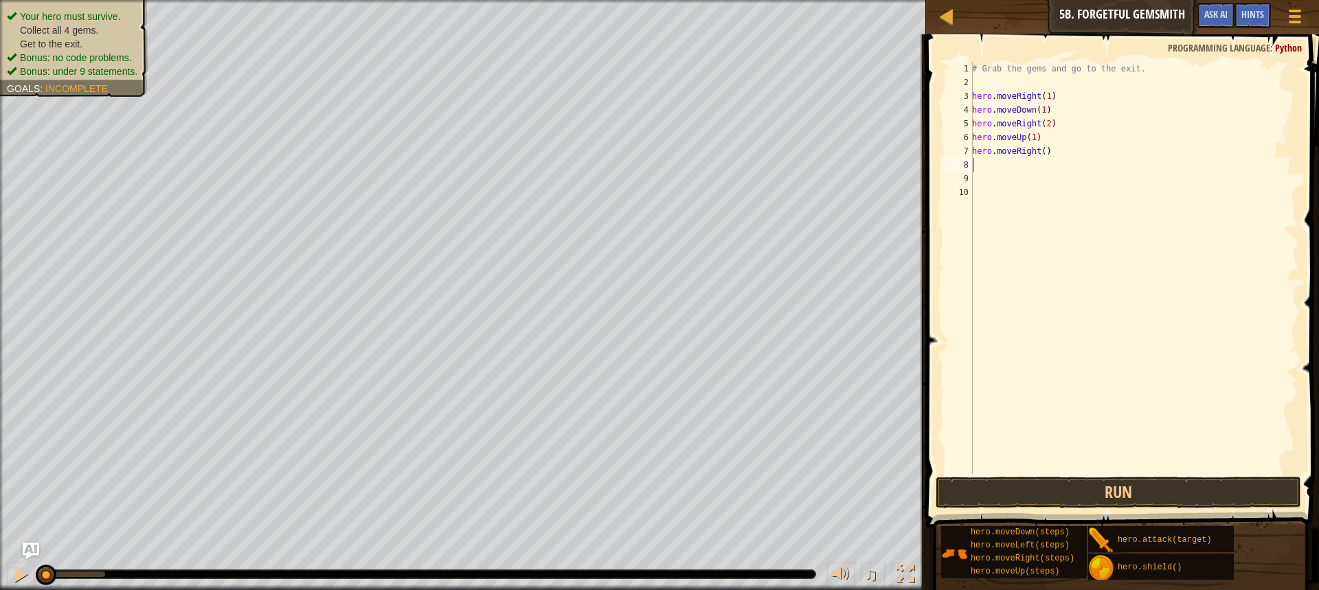
click at [1039, 153] on div "# Grab the gems and go to the exit. hero . moveRight ( 1 ) hero . moveDown ( 1 …" at bounding box center [1134, 282] width 329 height 440
type textarea "hero.moveRight(1)"
click at [1162, 484] on button "Run" at bounding box center [1119, 493] width 366 height 32
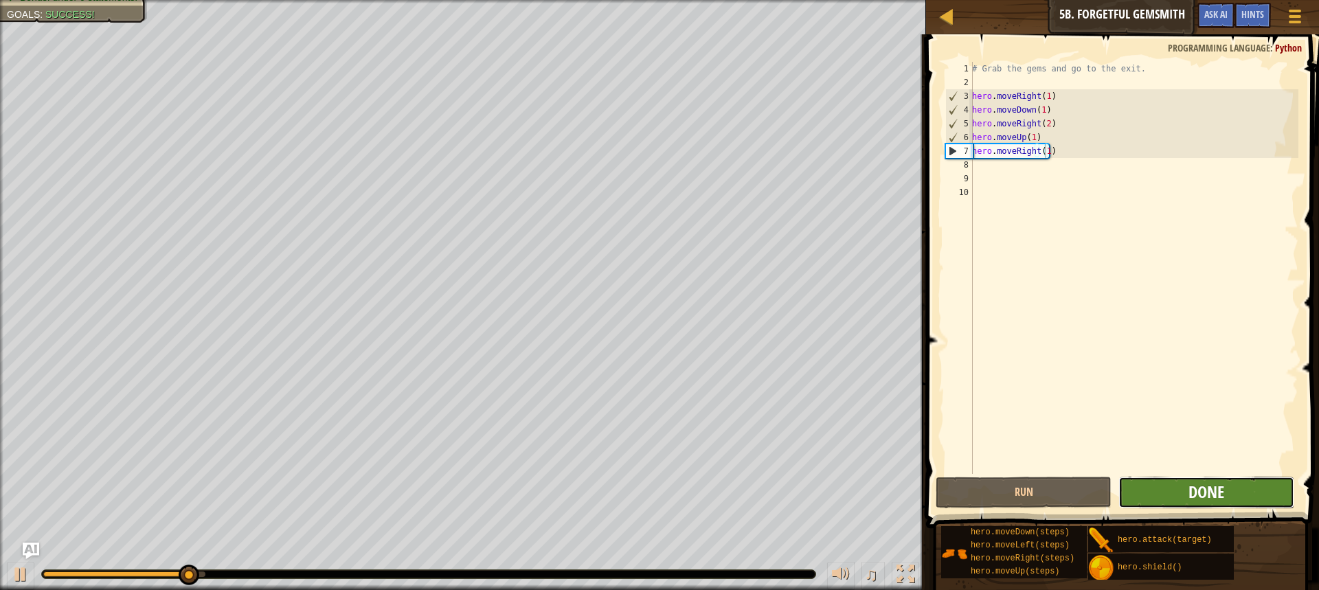
click at [1195, 491] on span "Done" at bounding box center [1207, 492] width 36 height 22
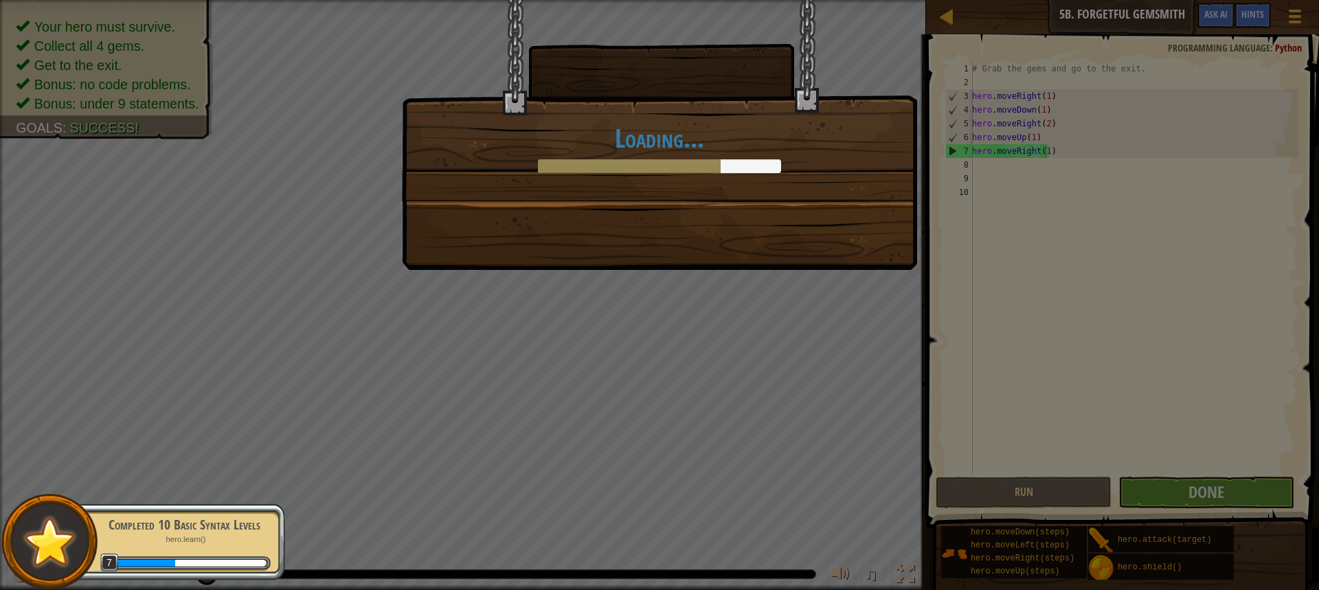
click at [856, 111] on div "Loading..." at bounding box center [660, 100] width 514 height 201
click at [1139, 500] on div "Loading..." at bounding box center [659, 295] width 1319 height 590
click at [1141, 495] on div "Loading..." at bounding box center [659, 295] width 1319 height 590
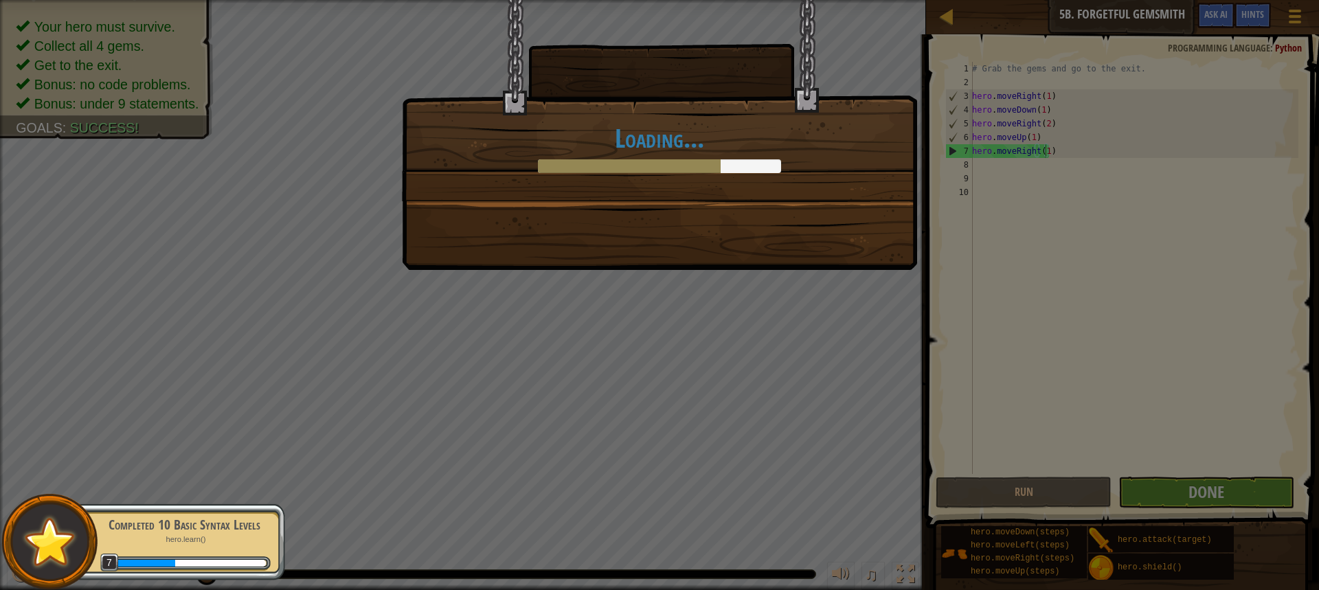
click at [1141, 495] on div "Loading..." at bounding box center [659, 295] width 1319 height 590
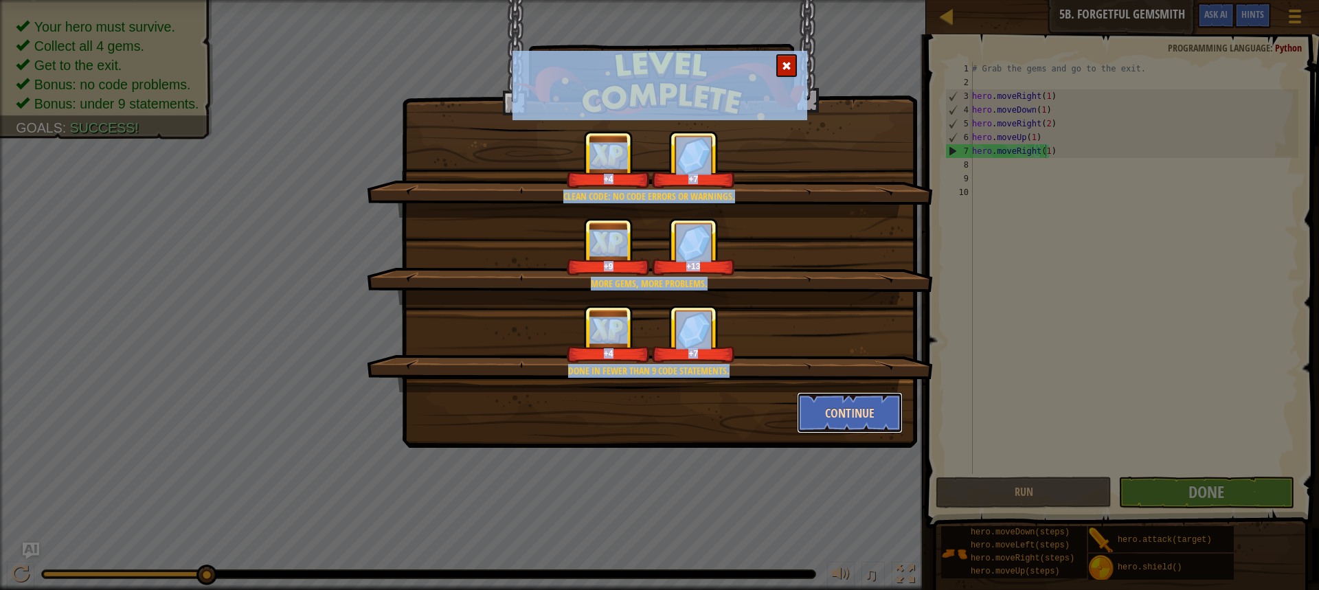
click at [863, 405] on button "Continue" at bounding box center [850, 412] width 107 height 41
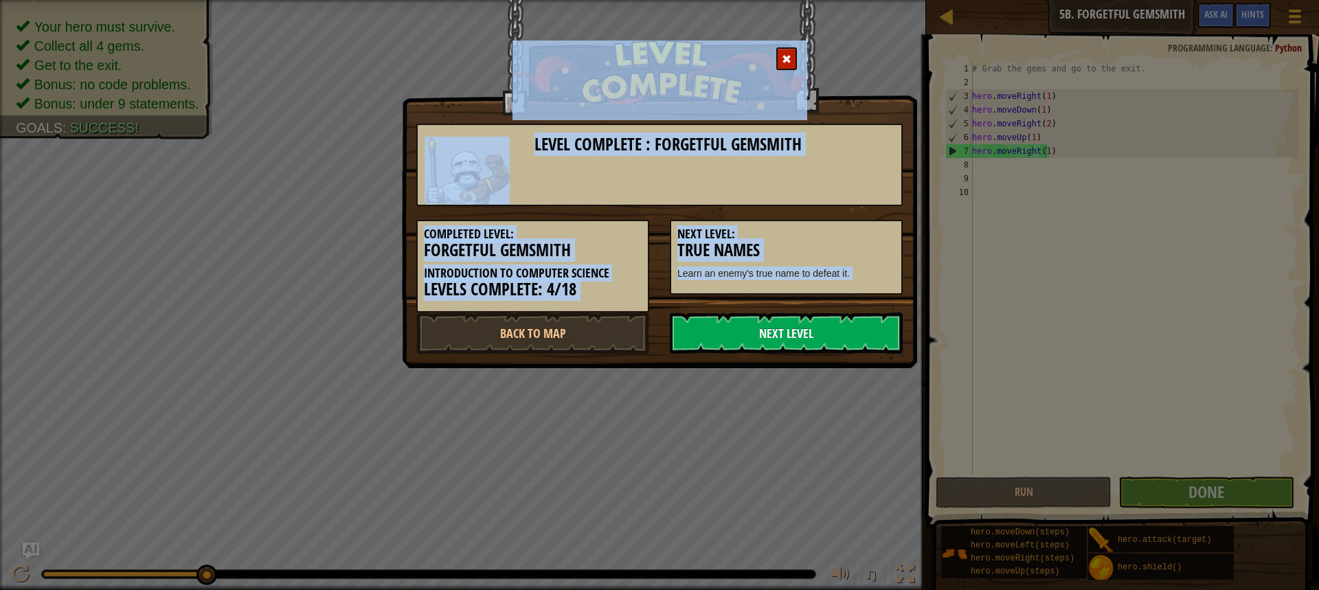
click at [738, 322] on link "Next Level" at bounding box center [786, 333] width 233 height 41
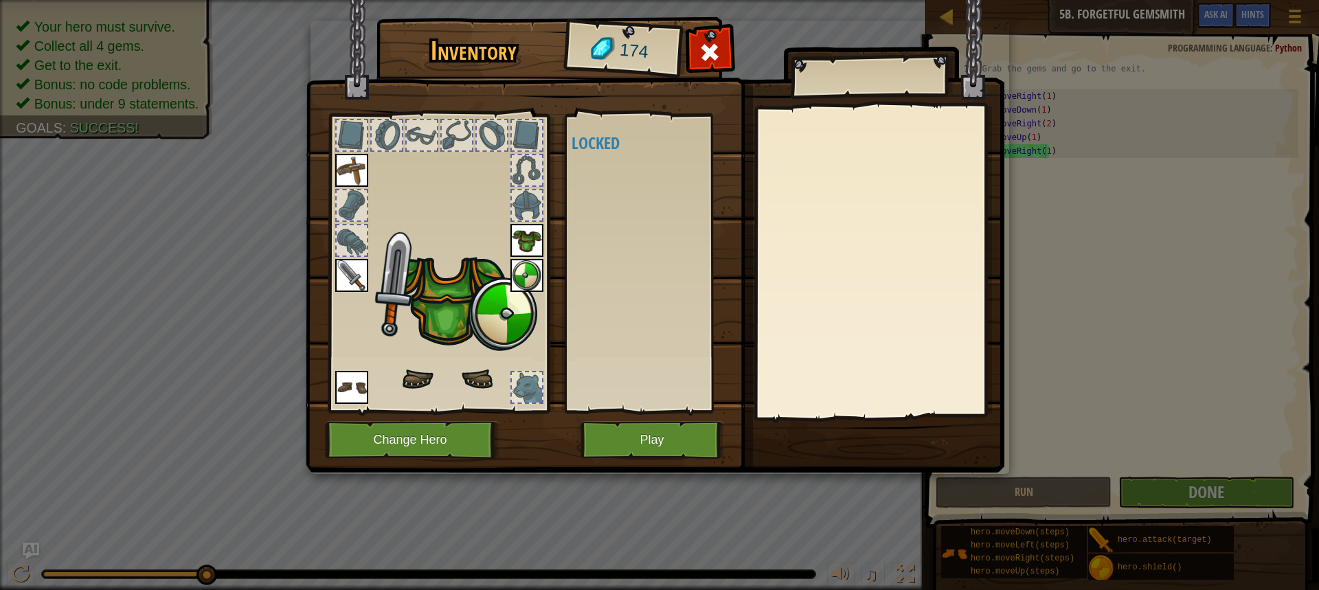
click at [705, 91] on img at bounding box center [655, 223] width 699 height 499
click at [705, 73] on div at bounding box center [710, 55] width 43 height 43
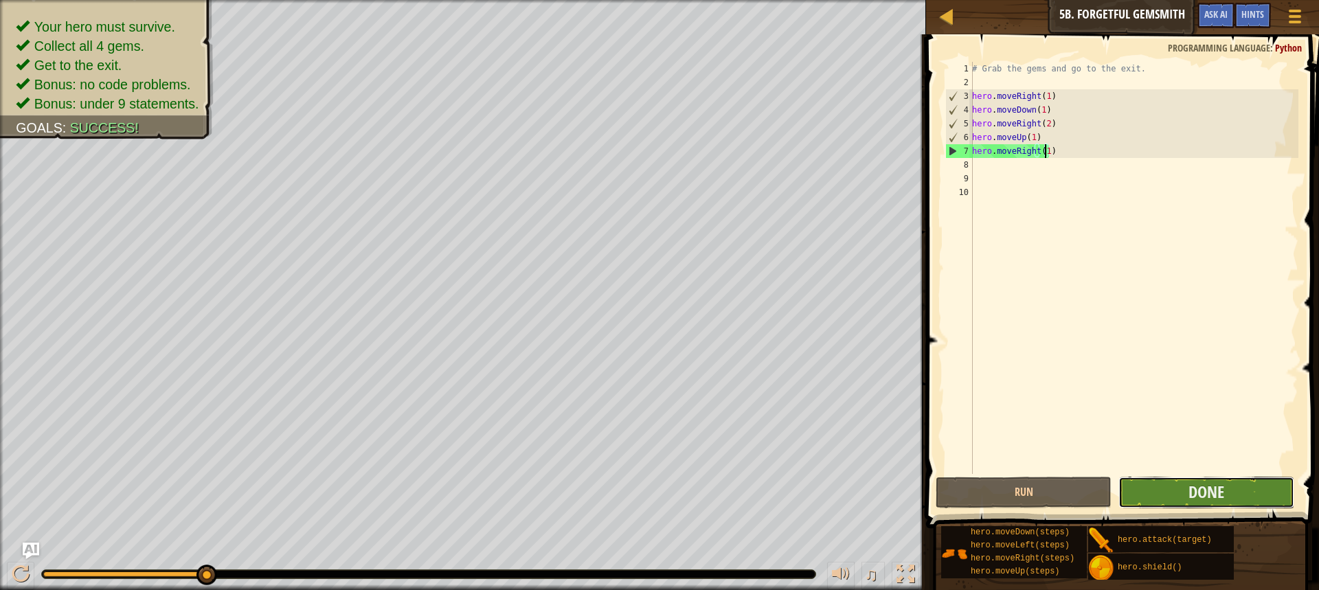
click at [1205, 507] on button "Done" at bounding box center [1207, 493] width 176 height 32
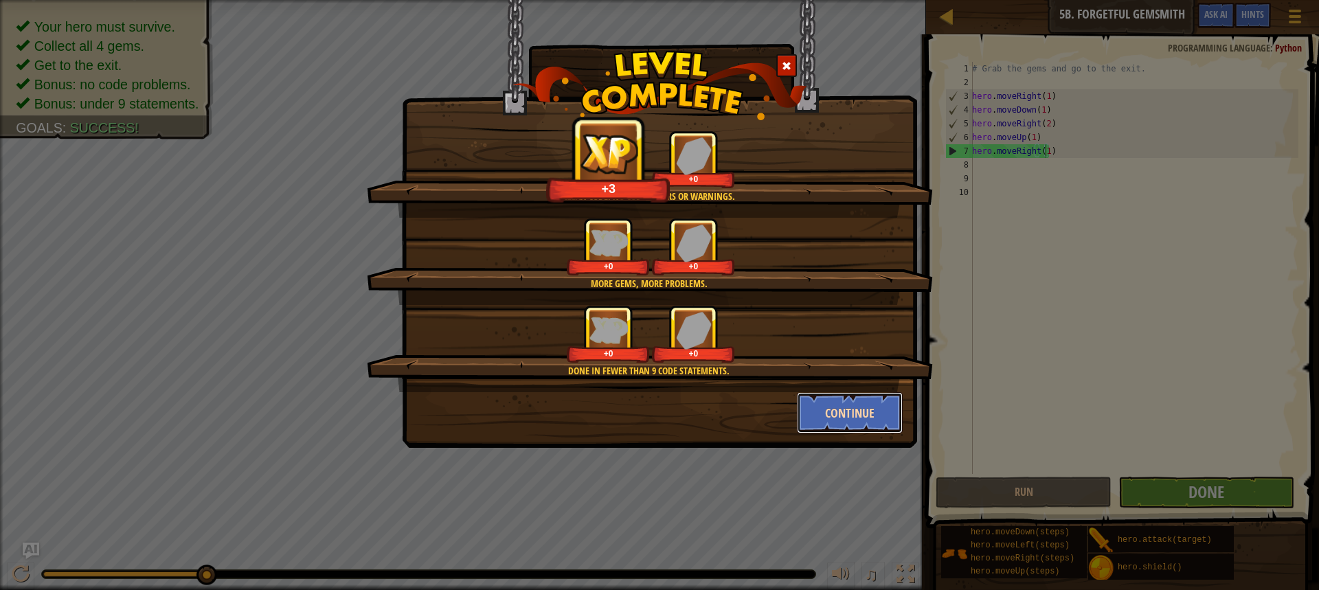
click at [825, 410] on button "Continue" at bounding box center [850, 412] width 107 height 41
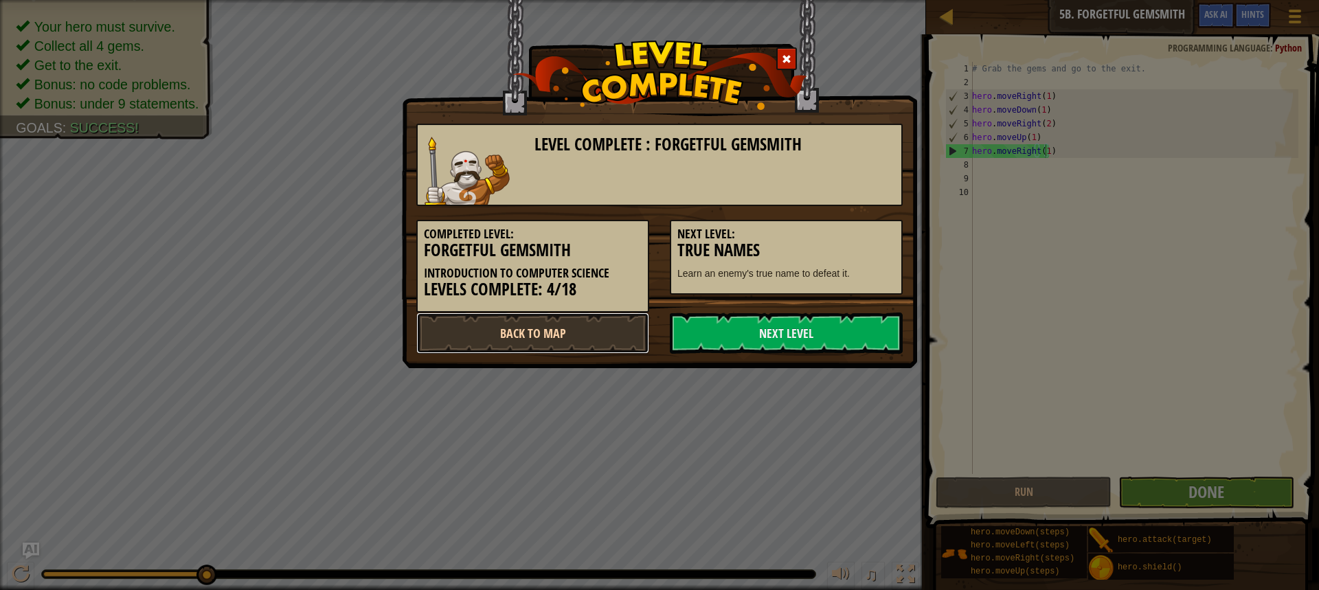
click at [509, 320] on link "Back to Map" at bounding box center [532, 333] width 233 height 41
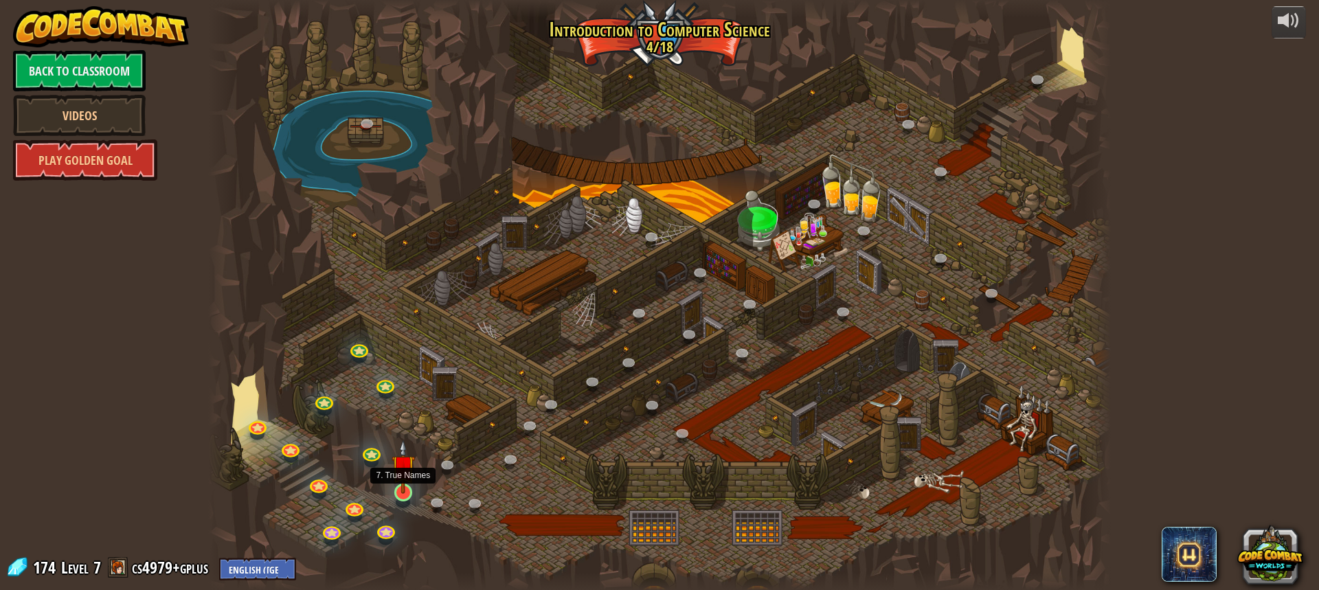
click at [401, 493] on img at bounding box center [403, 467] width 23 height 54
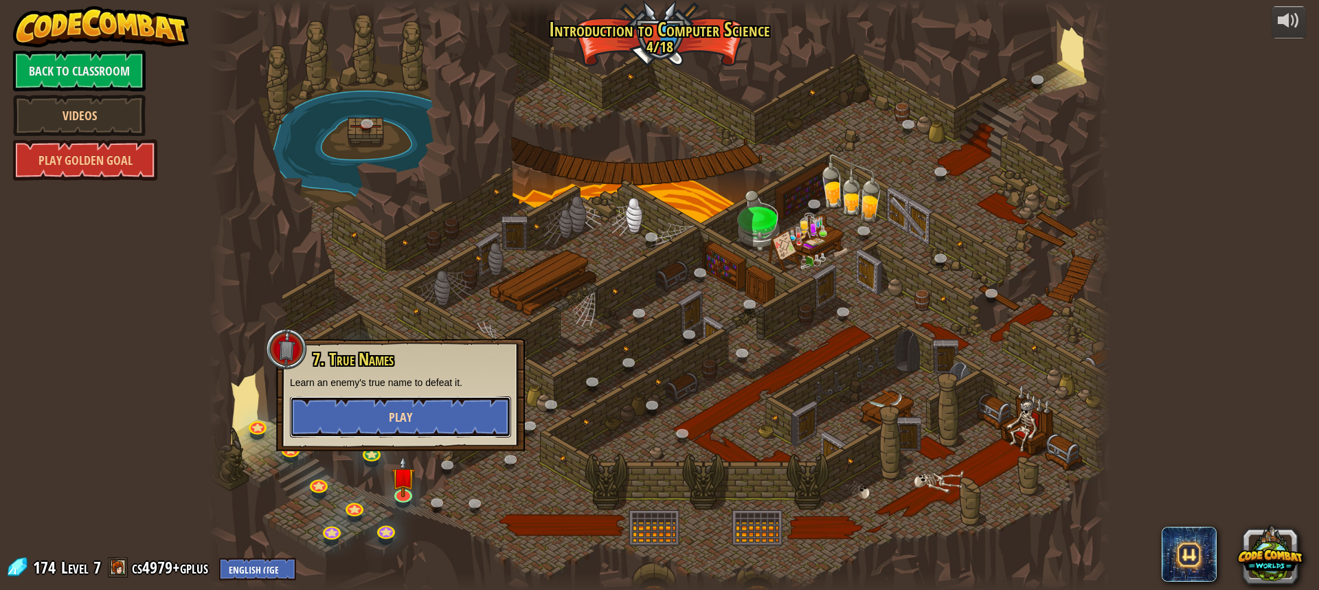
click at [373, 423] on button "Play" at bounding box center [400, 416] width 221 height 41
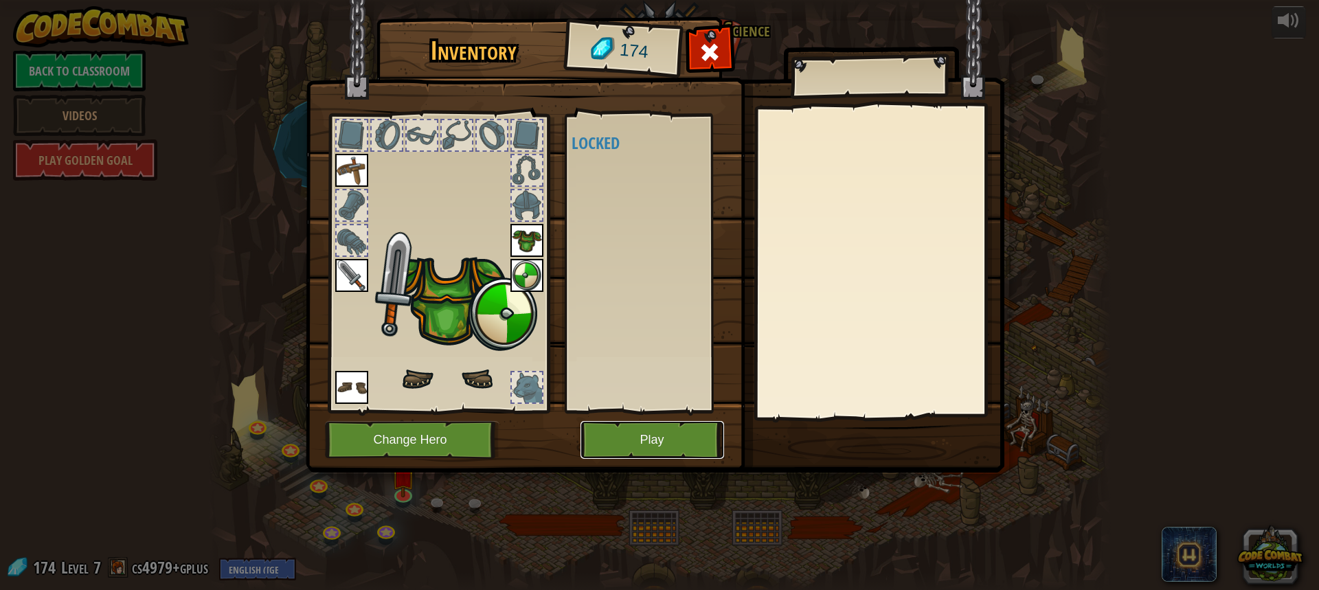
click at [625, 427] on button "Play" at bounding box center [653, 440] width 144 height 38
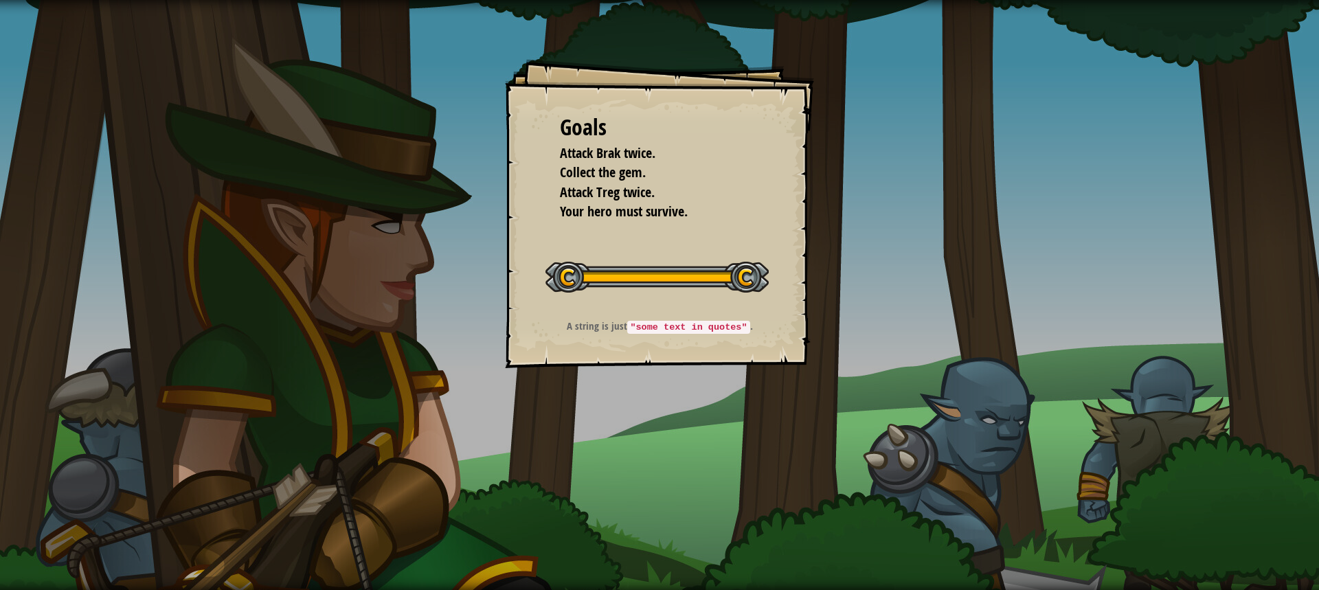
click at [744, 381] on div "Goals Attack Brak twice. Collect the gem. Attack Treg twice. Your hero must sur…" at bounding box center [659, 295] width 1319 height 590
click at [719, 203] on li "Your hero must survive." at bounding box center [649, 212] width 213 height 20
click at [728, 337] on div "Goals Attack Brak twice. Collect the gem. Attack Treg twice. Your hero must sur…" at bounding box center [659, 213] width 309 height 309
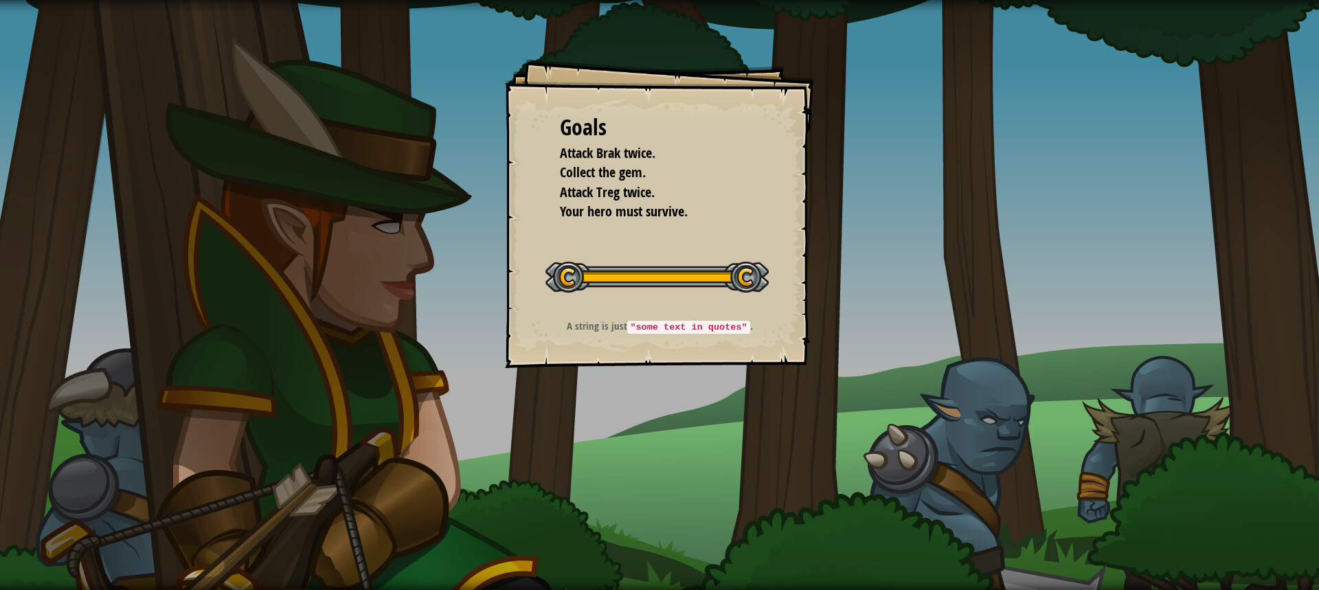
click at [728, 348] on div "Goals Attack Brak twice. Collect the gem. Attack Treg twice. Your hero must sur…" at bounding box center [659, 213] width 309 height 309
drag, startPoint x: 728, startPoint y: 344, endPoint x: 724, endPoint y: 311, distance: 33.2
click at [729, 339] on div "Goals Attack Brak twice. Collect the gem. Attack Treg twice. Your hero must sur…" at bounding box center [659, 213] width 309 height 309
click at [724, 311] on div "Goals Attack Brak twice. Collect the gem. Attack Treg twice. Your hero must sur…" at bounding box center [659, 213] width 309 height 309
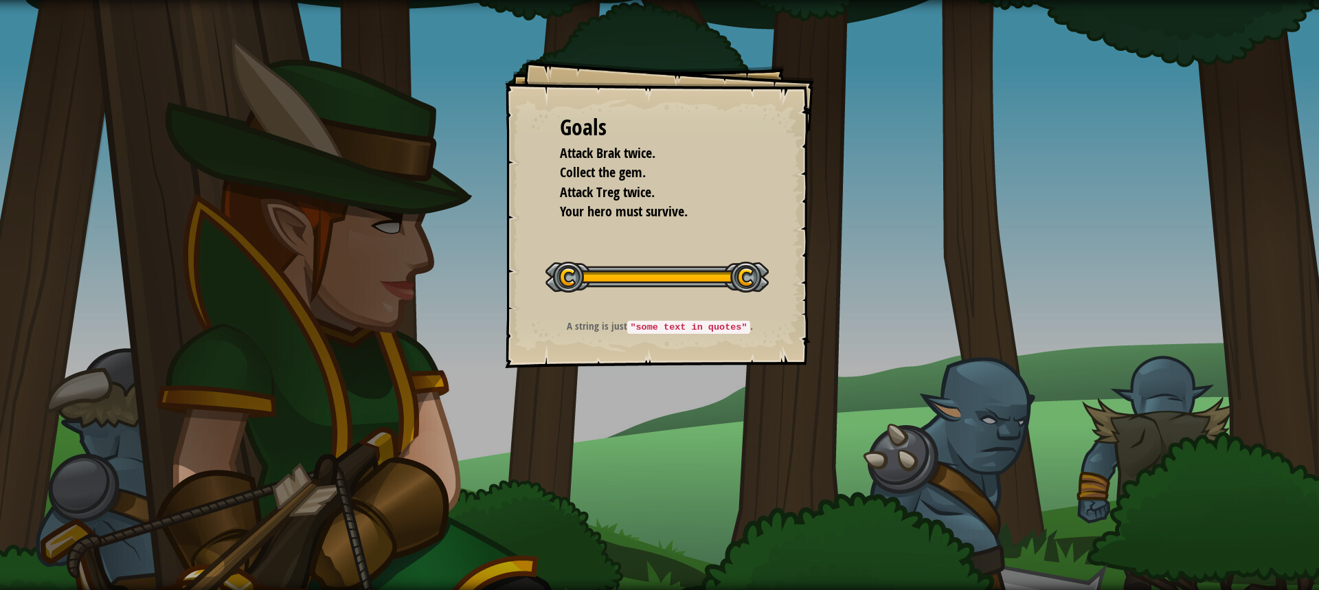
click at [722, 305] on div "Goals Attack Brak twice. Collect the gem. Attack Treg twice. Your hero must sur…" at bounding box center [659, 213] width 309 height 309
click at [702, 246] on div "Goals Attack Brak twice. Collect the gem. Attack Treg twice. Your hero must sur…" at bounding box center [659, 213] width 309 height 309
click at [674, 166] on li "Collect the gem." at bounding box center [649, 173] width 213 height 20
click at [673, 166] on li "Collect the gem." at bounding box center [649, 173] width 213 height 20
drag, startPoint x: 671, startPoint y: 166, endPoint x: 678, endPoint y: 126, distance: 40.4
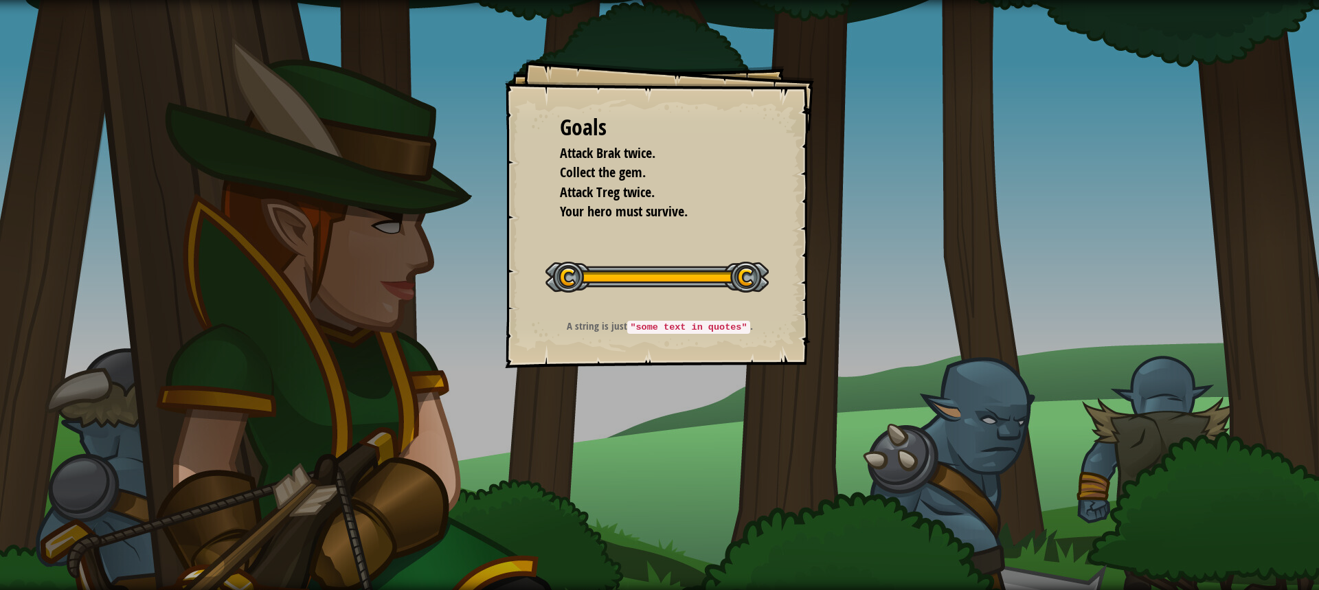
click at [671, 151] on li "Attack Brak twice." at bounding box center [649, 154] width 213 height 20
click at [679, 124] on div "Goals" at bounding box center [659, 128] width 199 height 32
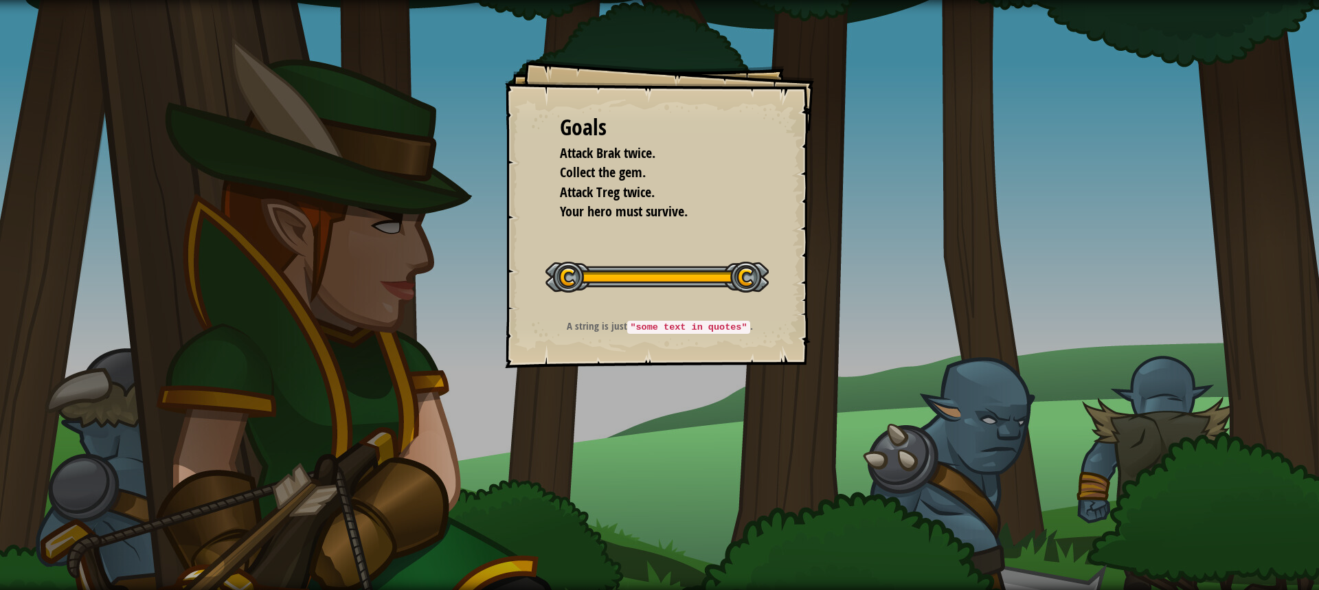
click at [679, 124] on div "Goals" at bounding box center [659, 128] width 199 height 32
click at [681, 135] on div "Goals" at bounding box center [659, 128] width 199 height 32
click at [1200, 278] on div "Goals Attack Brak twice. Collect the gem. Attack Treg twice. Your hero must sur…" at bounding box center [659, 295] width 1319 height 590
click at [1202, 295] on div "Goals Attack Brak twice. Collect the gem. Attack Treg twice. Your hero must sur…" at bounding box center [659, 295] width 1319 height 590
